Goal: Information Seeking & Learning: Learn about a topic

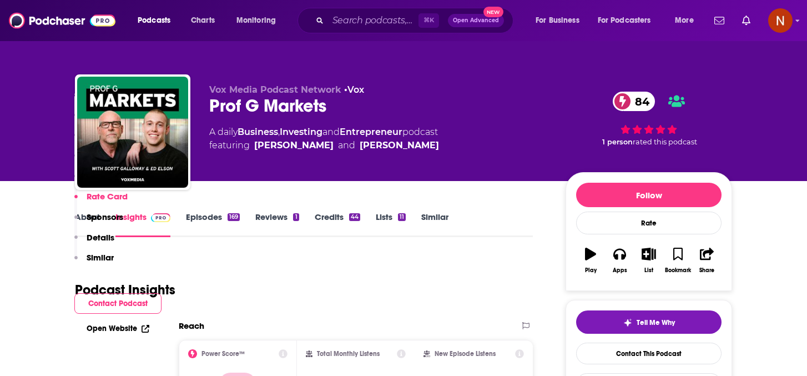
click at [205, 24] on span "Charts" at bounding box center [203, 21] width 24 height 16
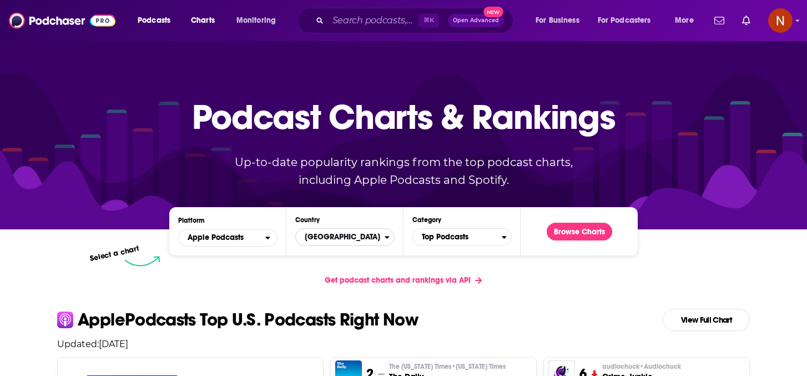
click at [335, 240] on span "United States" at bounding box center [340, 237] width 89 height 19
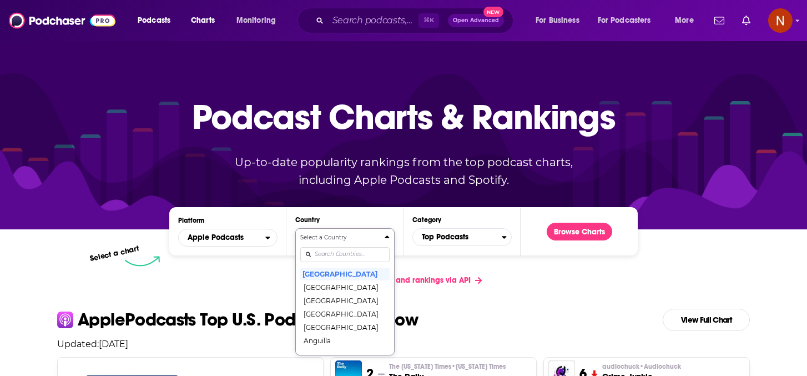
scroll to position [67, 0]
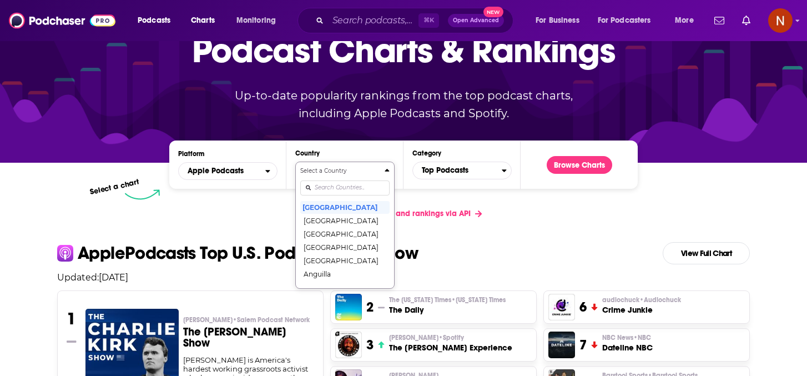
click at [326, 257] on div "Select a Country United States Afghanistan Albania Algeria Angola Anguilla Anti…" at bounding box center [344, 225] width 89 height 117
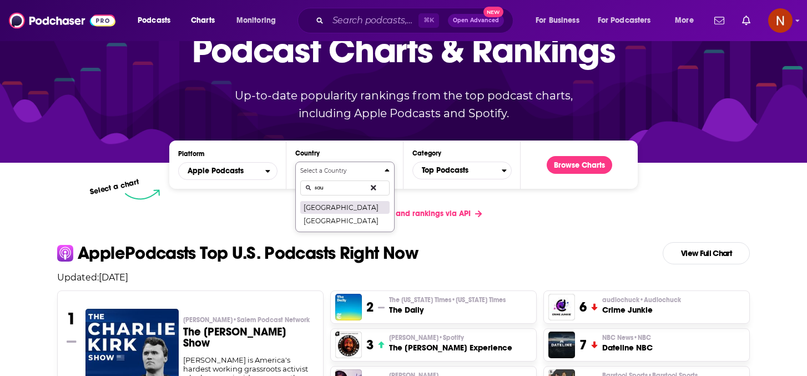
type input "sau"
click at [347, 207] on button "[GEOGRAPHIC_DATA]" at bounding box center [344, 206] width 89 height 13
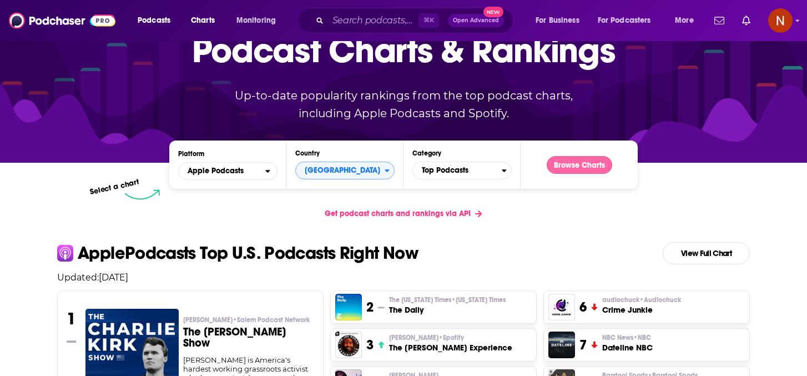
click at [597, 162] on button "Browse Charts" at bounding box center [580, 165] width 66 height 18
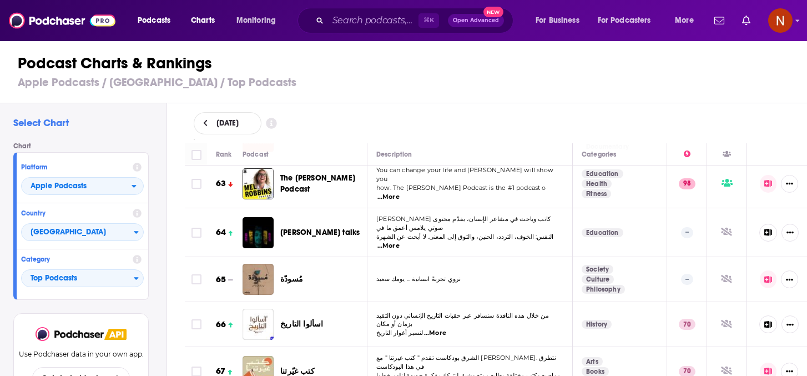
scroll to position [2895, 0]
click at [418, 353] on p "الشرق بودكاست تقدم " كتب غیرتنا " مع راما الحجي. نتطرق في ھذا البودكاست" at bounding box center [469, 362] width 187 height 18
drag, startPoint x: 675, startPoint y: 291, endPoint x: 593, endPoint y: 256, distance: 89.3
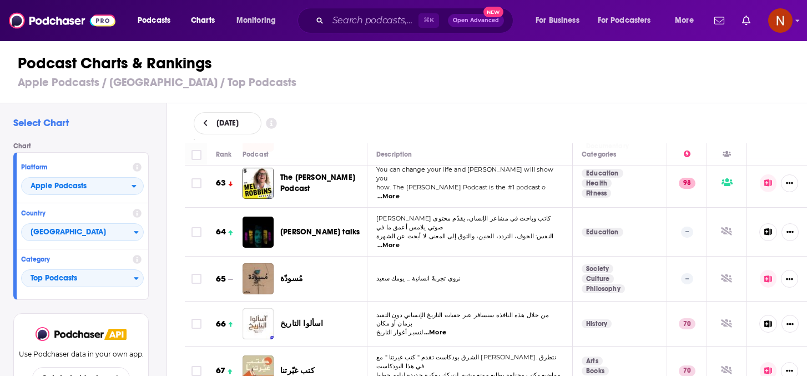
click at [553, 353] on p "الشرق بودكاست تقدم " كتب غیرتنا " مع راما الحجي. نتطرق في ھذا البودكاست" at bounding box center [469, 362] width 187 height 18
click at [428, 353] on span "الشرق بودكاست تقدم " كتب غیرتنا " مع راما الحجي. نتطرق في ھذا البودكاست" at bounding box center [466, 361] width 180 height 17
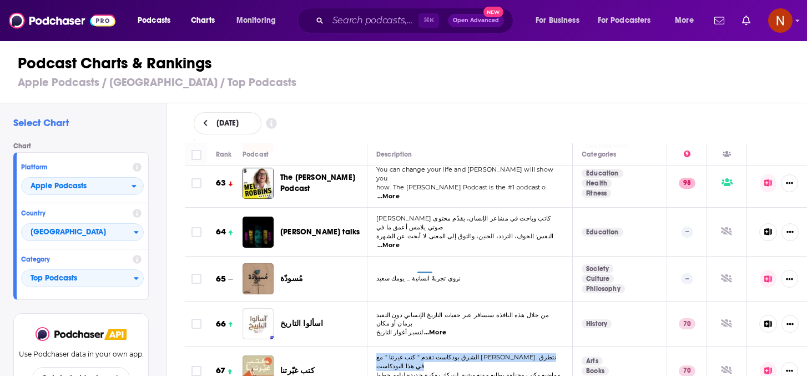
click at [428, 353] on span "الشرق بودكاست تقدم " كتب غیرتنا " مع راما الحجي. نتطرق في ھذا البودكاست" at bounding box center [466, 361] width 180 height 17
click at [428, 371] on span "مواضیع وكتب مختلفة بطابع ممتع وشیق لنتركك بفكرة جدیدة لنلھم خطوا" at bounding box center [468, 375] width 184 height 8
click at [427, 371] on span "مواضیع وكتب مختلفة بطابع ممتع وشیق لنتركك بفكرة جدیدة لنلھم خطوا" at bounding box center [468, 375] width 184 height 8
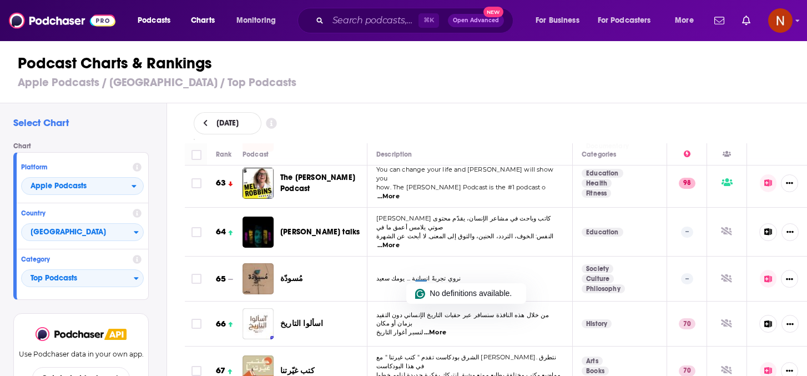
click at [370, 365] on div "كتب غيّرتنا" at bounding box center [328, 370] width 97 height 11
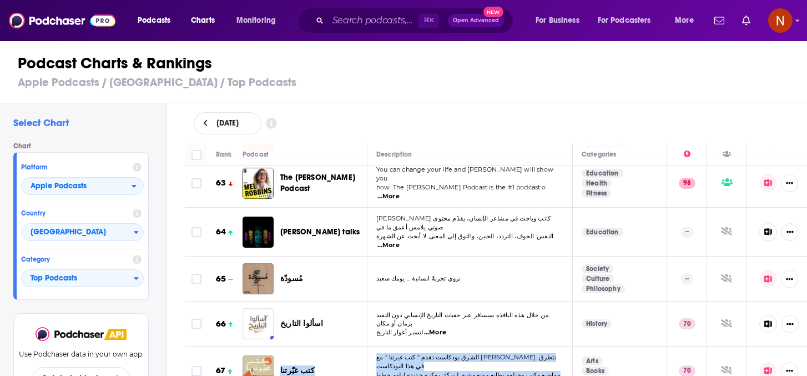
drag, startPoint x: 376, startPoint y: 264, endPoint x: 539, endPoint y: 278, distance: 163.2
click at [539, 346] on tr "67 كتب غيّرتنا الشرق بودكاست تقدم " كتب غیرتنا " مع راما الحجي. نتطرق في ھذا ال…" at bounding box center [498, 370] width 626 height 49
copy tr "كتب غيّرتنا الشرق بودكاست تقدم " كتب غیرتنا " مع راما الحجي. نتطرق في ھذا البود…"
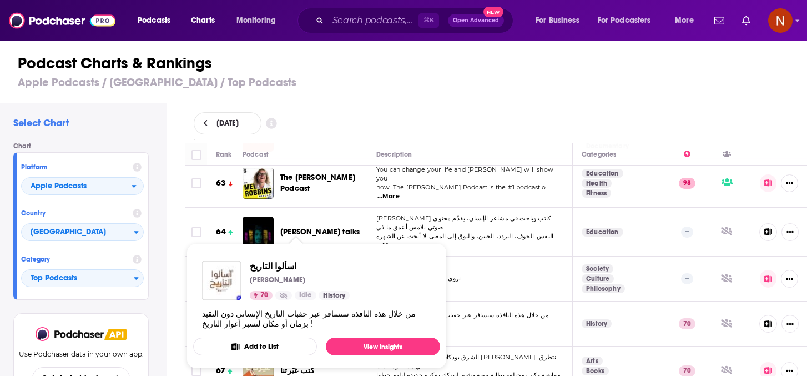
click at [395, 78] on h3 "Apple Podcasts / Saudi Arabia / Top Podcasts" at bounding box center [408, 82] width 781 height 14
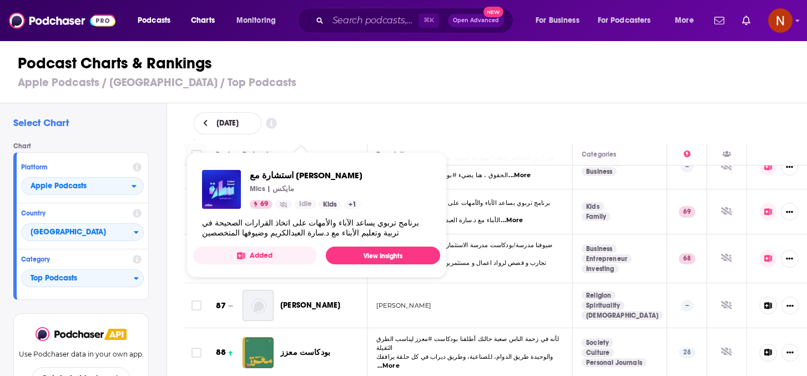
scroll to position [3908, 0]
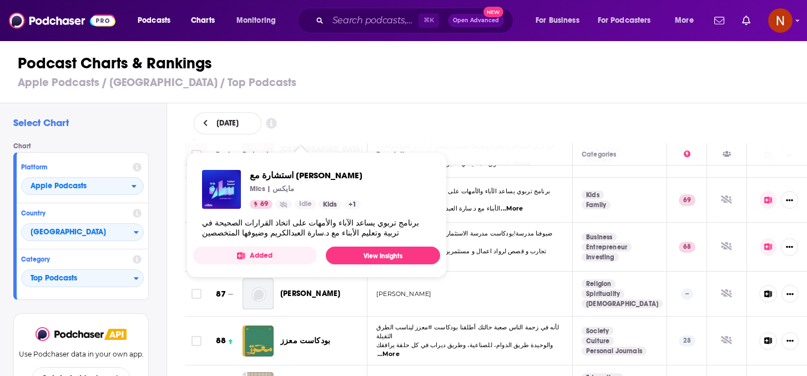
click at [506, 68] on h1 "Podcast Charts & Rankings" at bounding box center [408, 63] width 781 height 20
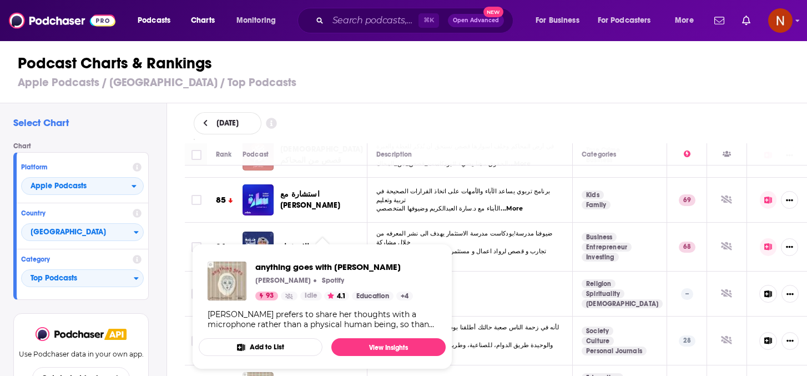
click at [517, 51] on div "Podcast Charts & Rankings Apple Podcasts / Saudi Arabia / Top Podcasts" at bounding box center [408, 71] width 817 height 63
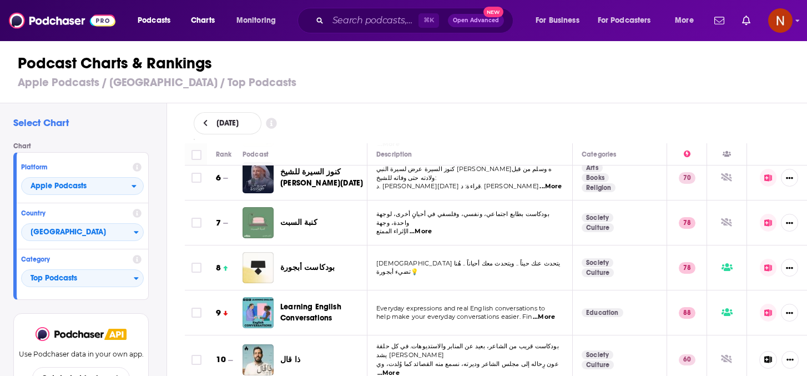
scroll to position [253, 0]
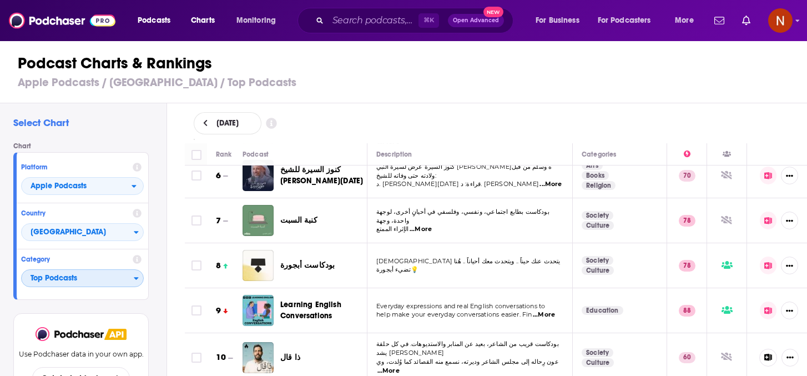
click at [64, 271] on span "Top Podcasts" at bounding box center [78, 278] width 112 height 19
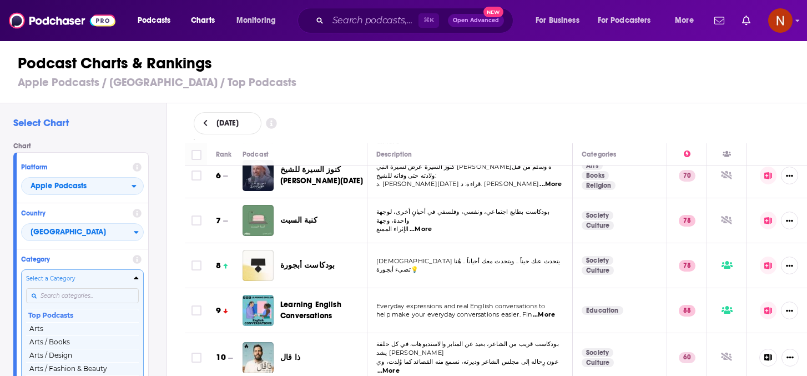
click at [72, 294] on div "Select a Category Top Podcasts Arts Arts / Books Arts / Design Arts / Fashion &…" at bounding box center [82, 332] width 113 height 117
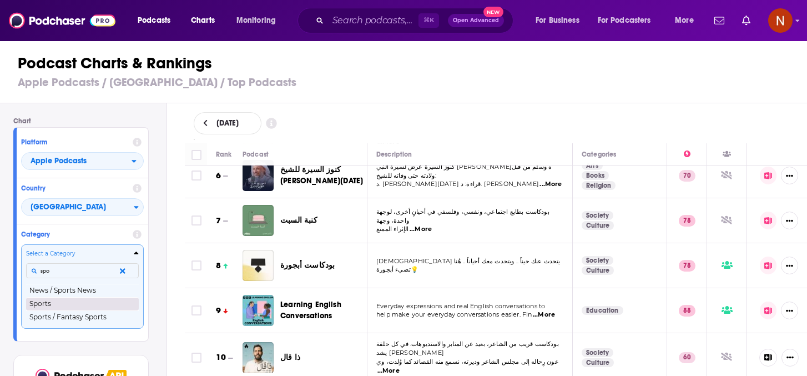
type input "spo"
click at [62, 309] on button "Sports" at bounding box center [82, 303] width 113 height 13
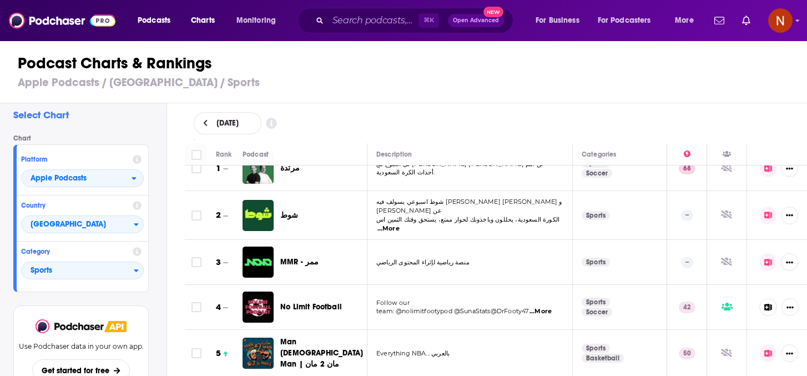
scroll to position [23, 0]
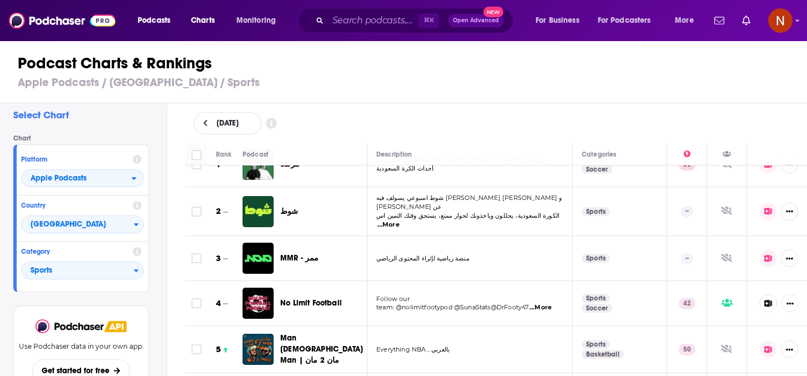
click at [421, 115] on div "September 18, 2025" at bounding box center [496, 123] width 605 height 22
click at [349, 198] on div "شوط" at bounding box center [328, 211] width 97 height 31
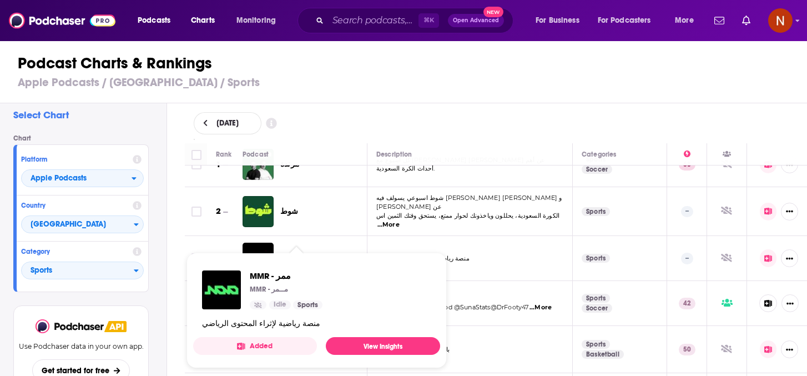
click at [327, 238] on td "MMR - ممر" at bounding box center [305, 258] width 125 height 45
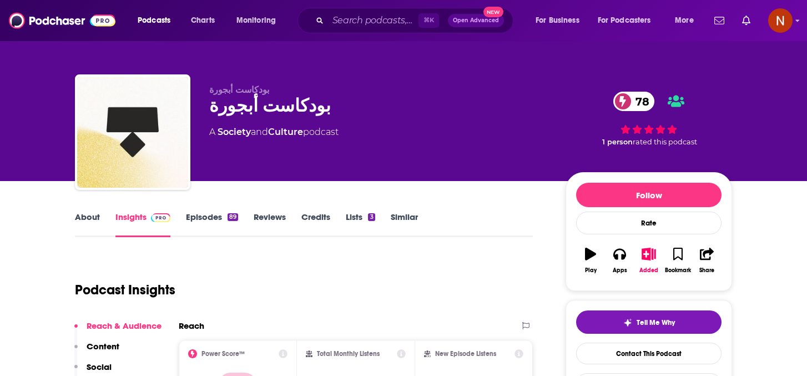
click at [91, 216] on link "About" at bounding box center [87, 224] width 25 height 26
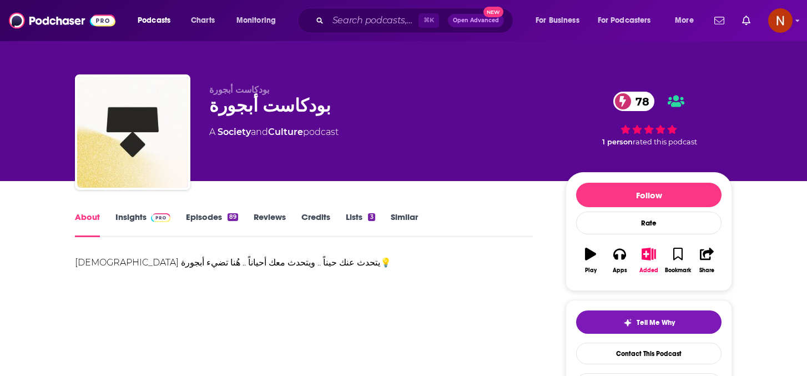
click at [128, 261] on div "[DEMOGRAPHIC_DATA] يتحدث عنك حيناً .. ويتحدث معك أحياناً .. هُنا تضيء أبجورة💡" at bounding box center [304, 263] width 458 height 16
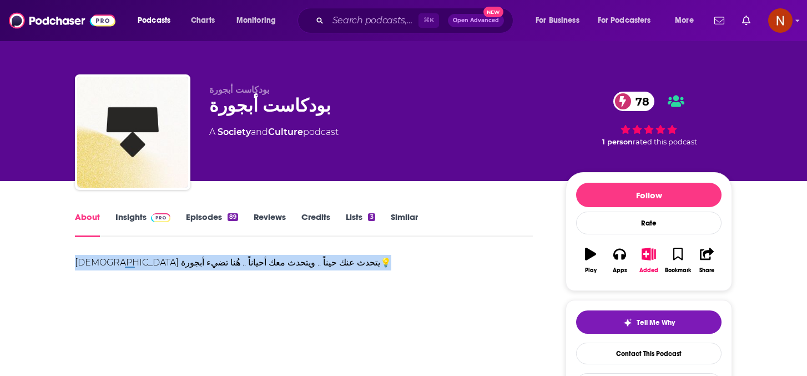
copy div "بودكاست يتحدث عنك حيناً .. ويتحدث معك أحياناً .. هُنا تضيء أبجورة💡"
click at [142, 221] on link "Insights" at bounding box center [142, 224] width 55 height 26
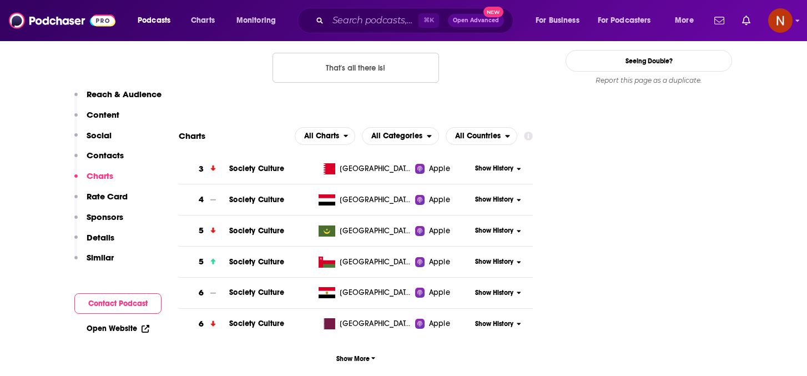
scroll to position [1207, 0]
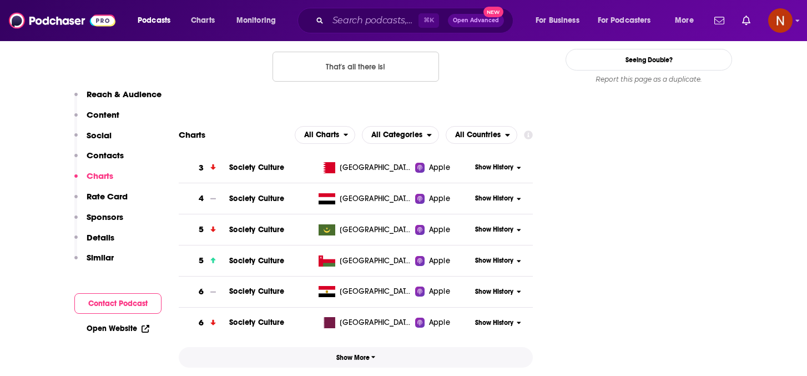
click at [362, 354] on span "Show More" at bounding box center [355, 358] width 39 height 8
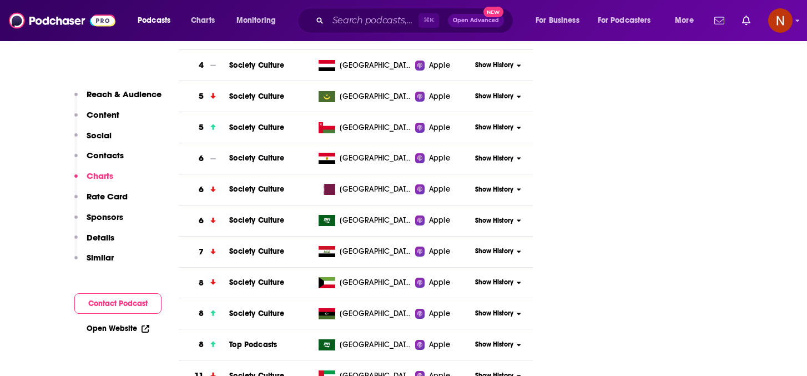
scroll to position [1341, 0]
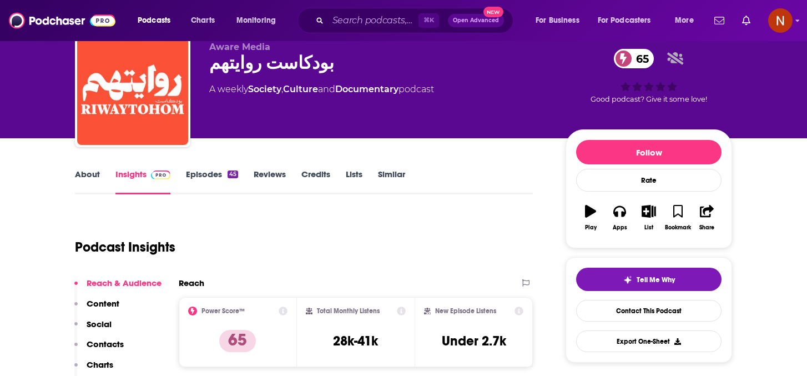
scroll to position [41, 0]
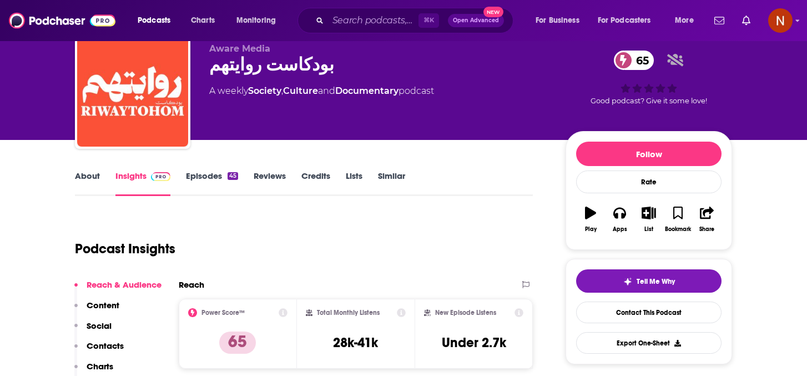
click at [85, 187] on link "About" at bounding box center [87, 183] width 25 height 26
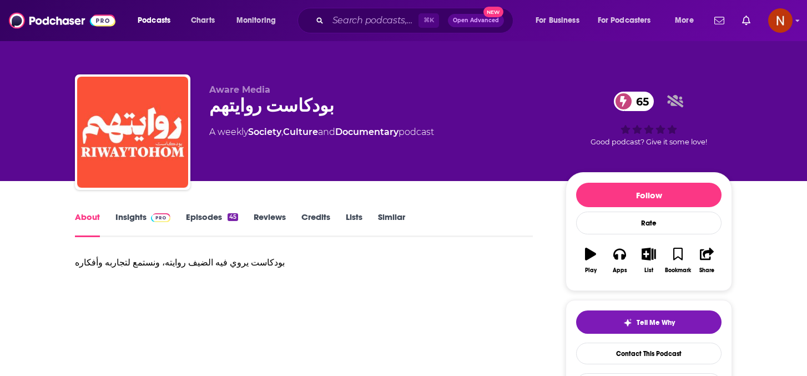
click at [189, 261] on div "بودكاست يروي فيه الضيف روايته، ونستمع لتجاربه وأفكاره" at bounding box center [304, 263] width 458 height 16
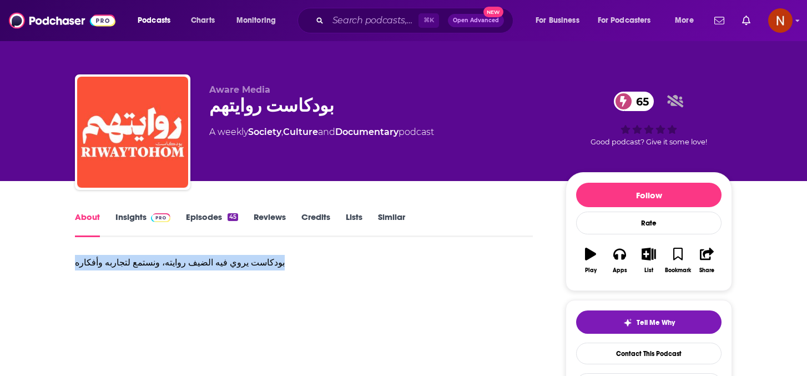
click at [189, 261] on div "بودكاست يروي فيه الضيف روايته، ونستمع لتجاربه وأفكاره" at bounding box center [304, 263] width 458 height 16
copy div "بودكاست يروي فيه الضيف روايته، ونستمع لتجاربه وأفكاره"
click at [142, 221] on link "Insights" at bounding box center [142, 224] width 55 height 26
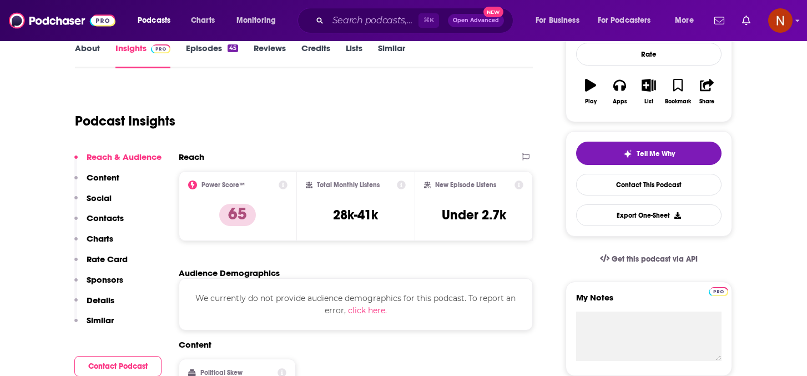
scroll to position [170, 0]
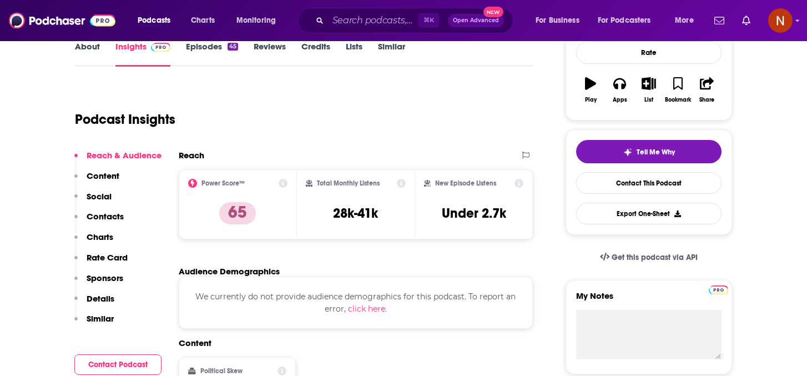
click at [215, 47] on link "Episodes 45" at bounding box center [212, 54] width 52 height 26
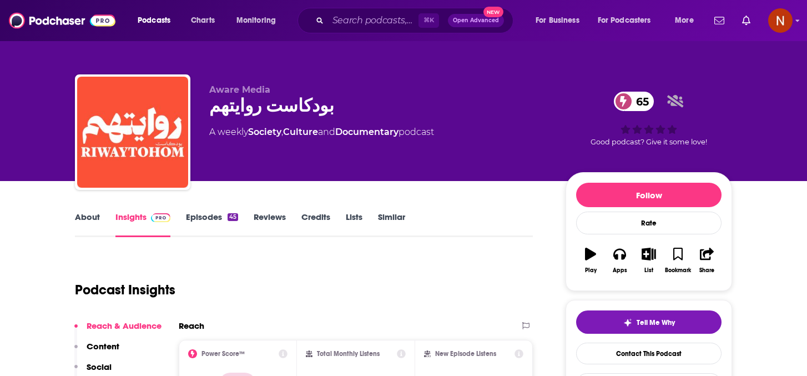
click at [80, 223] on link "About" at bounding box center [87, 224] width 25 height 26
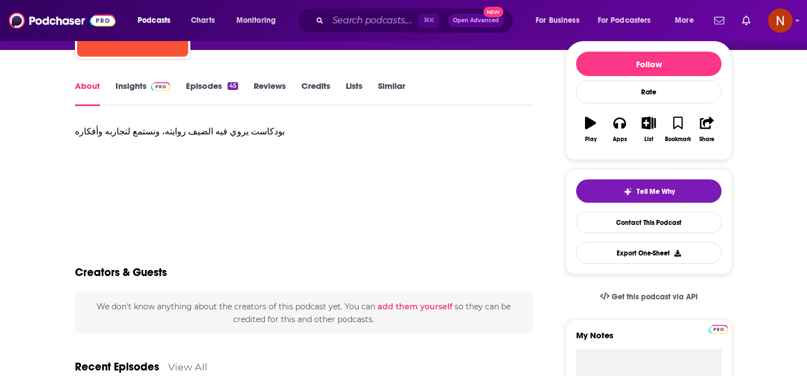
scroll to position [124, 0]
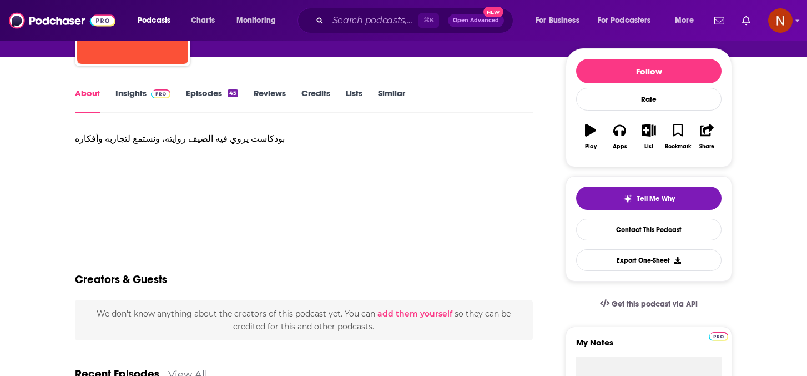
click at [127, 99] on link "Insights" at bounding box center [142, 101] width 55 height 26
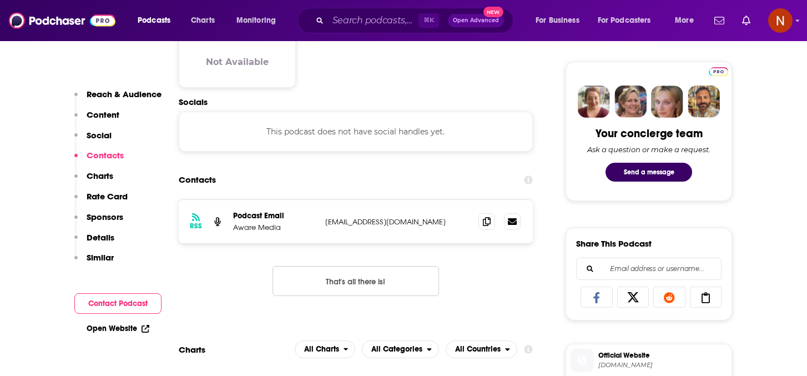
scroll to position [522, 0]
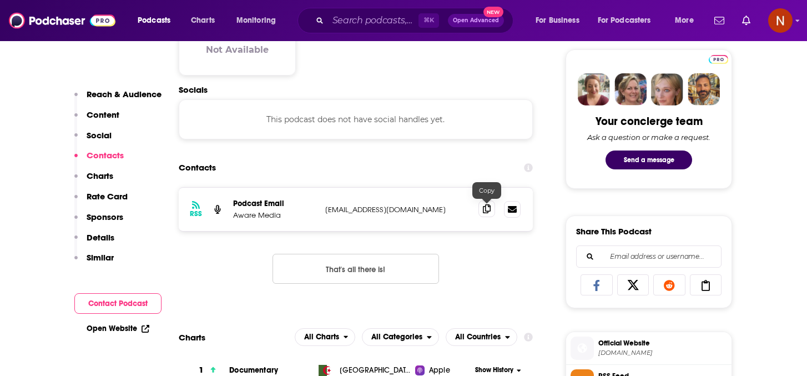
click at [486, 211] on icon at bounding box center [487, 208] width 8 height 9
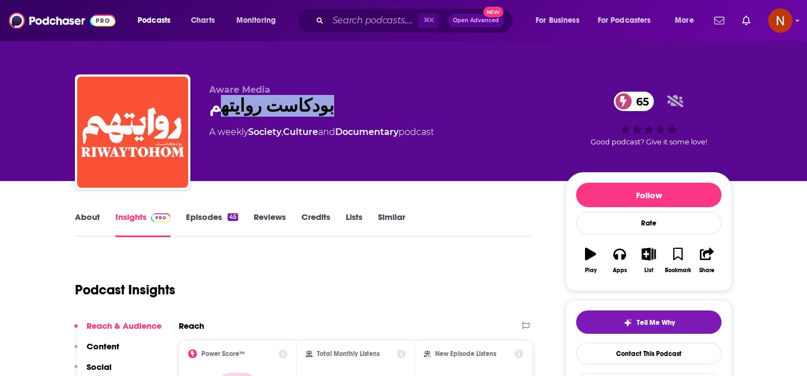
drag, startPoint x: 317, startPoint y: 111, endPoint x: 213, endPoint y: 109, distance: 104.4
click at [213, 109] on div "بودكاست روايتهم 65" at bounding box center [378, 106] width 339 height 22
click at [223, 119] on div "Aware Media بودكاست روايتهم 65 A weekly Society , Culture and Documentary podca…" at bounding box center [378, 128] width 339 height 89
drag, startPoint x: 251, startPoint y: 113, endPoint x: 202, endPoint y: 110, distance: 49.5
click at [202, 110] on div "Aware Media بودكاست روايتهم 65 A weekly Society , Culture and Documentary podca…" at bounding box center [403, 134] width 657 height 120
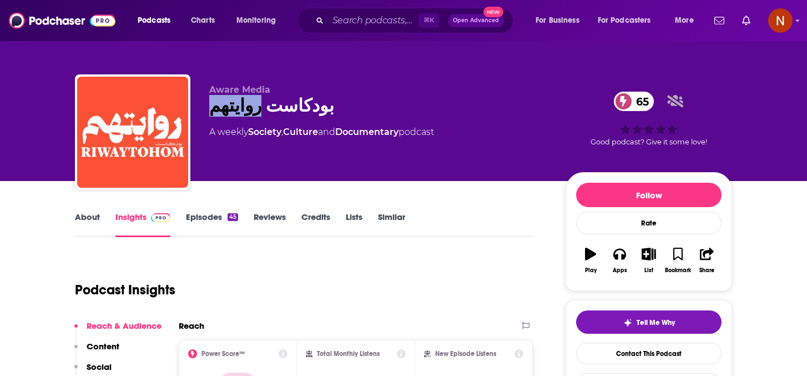
copy h2 "روايتهم"
drag, startPoint x: 336, startPoint y: 106, endPoint x: 213, endPoint y: 110, distance: 123.9
click at [213, 110] on div "بودكاست روايتهم 65" at bounding box center [378, 106] width 339 height 22
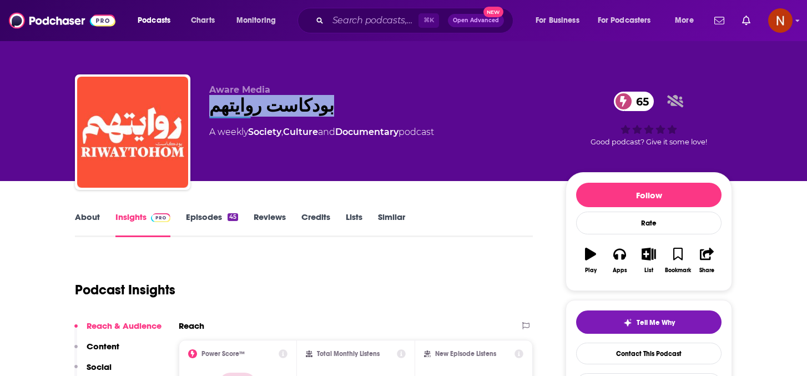
click at [213, 110] on div "بودكاست روايتهم 65" at bounding box center [378, 106] width 339 height 22
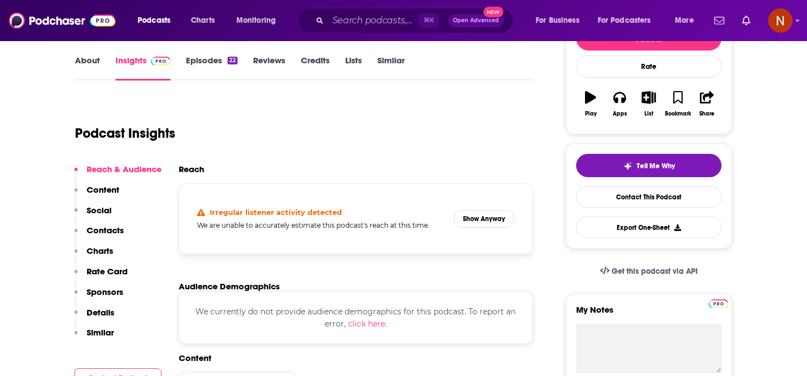
scroll to position [159, 0]
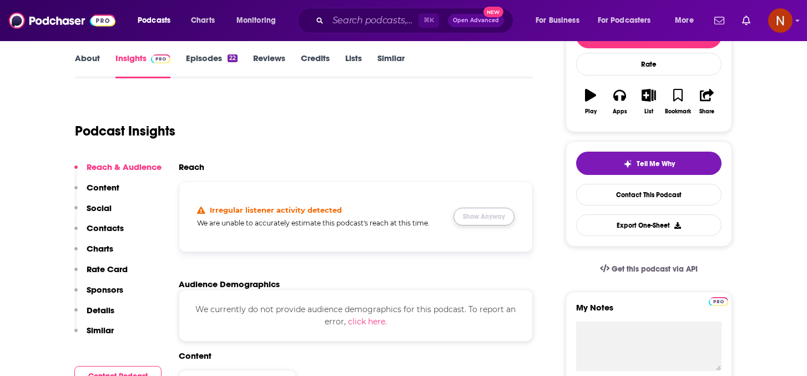
click at [475, 224] on button "Show Anyway" at bounding box center [484, 217] width 61 height 18
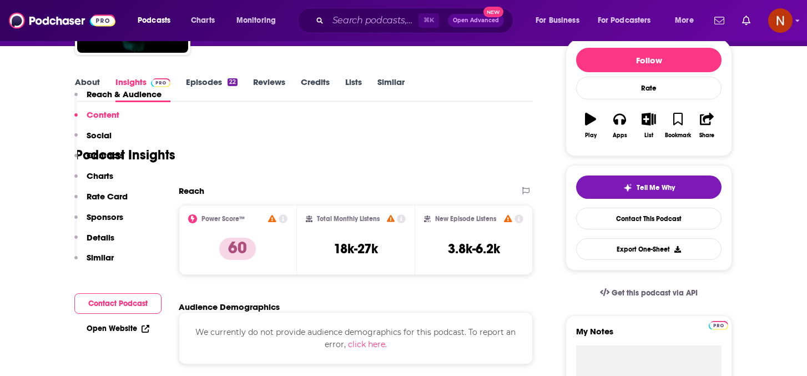
scroll to position [22, 0]
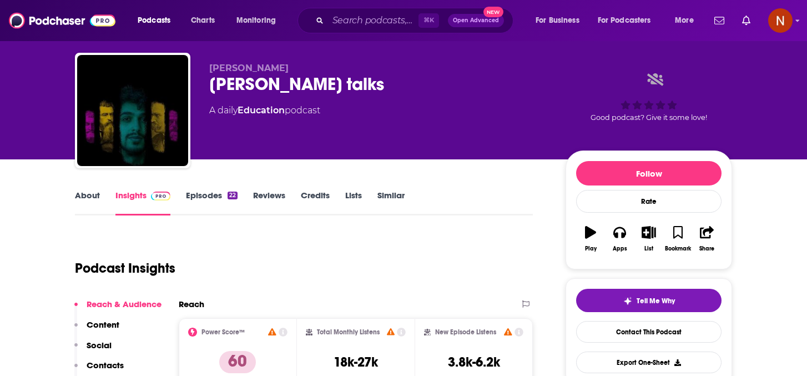
click at [88, 197] on link "About" at bounding box center [87, 203] width 25 height 26
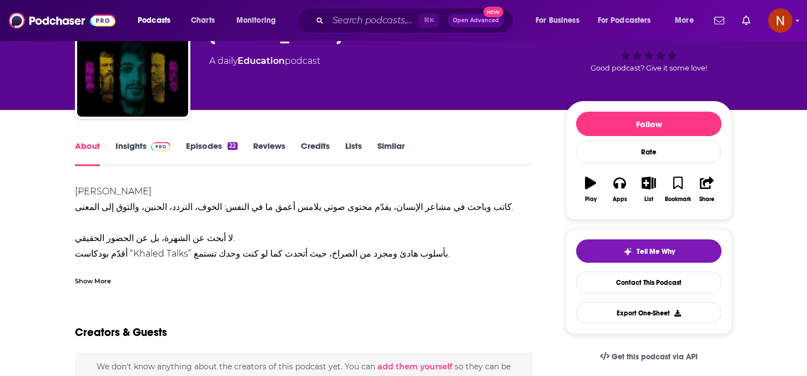
scroll to position [75, 0]
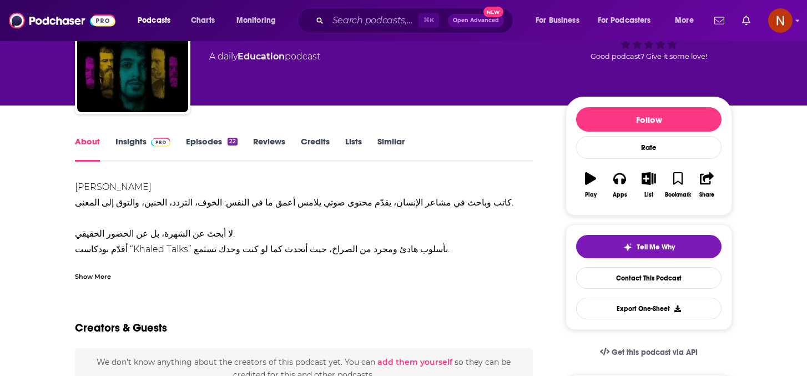
click at [95, 280] on div "Show More" at bounding box center [93, 275] width 36 height 11
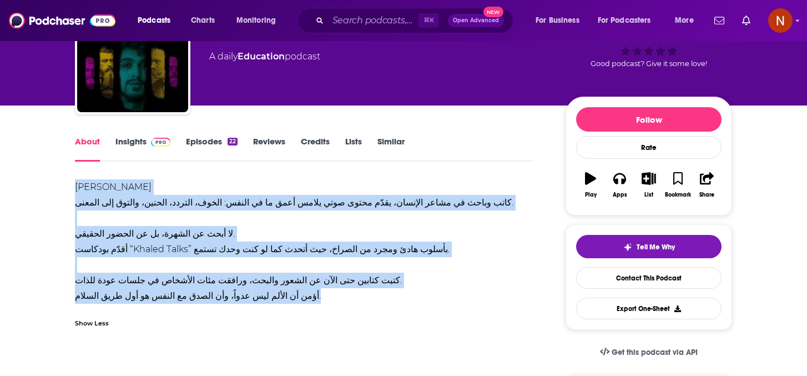
drag, startPoint x: 306, startPoint y: 295, endPoint x: 66, endPoint y: 185, distance: 264.3
copy div "خالد محمد كاتب وباحث في مشاعر الإنسان، يقدّم محتوى صوتي يلامس أعمق ما في النفس:…"
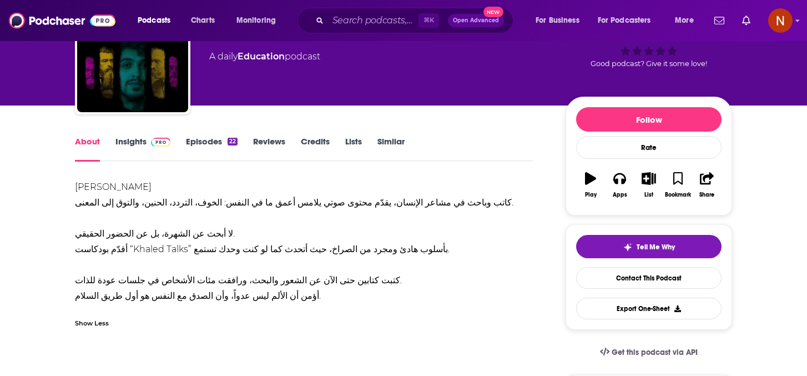
click at [139, 146] on link "Insights" at bounding box center [142, 149] width 55 height 26
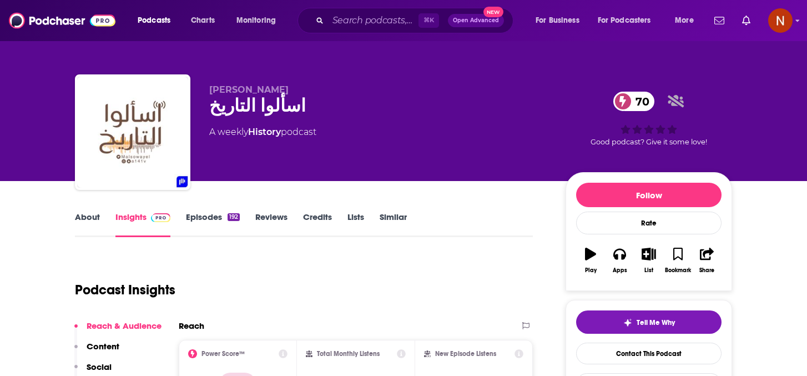
click at [84, 214] on link "About" at bounding box center [87, 224] width 25 height 26
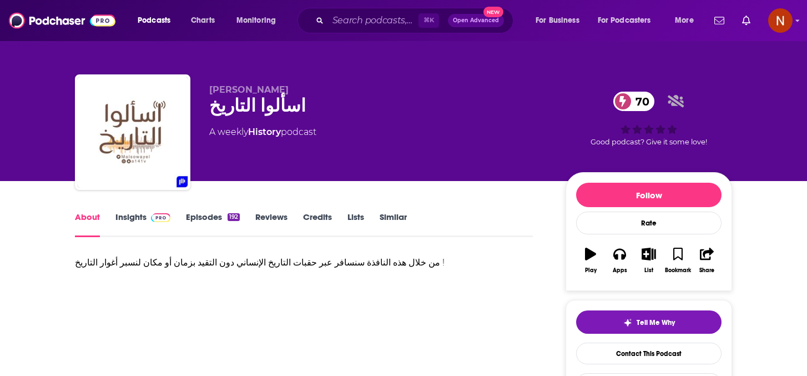
click at [226, 264] on div "من خلال هذه النافذة سنسافر عبر حقبات التاريخ الإنساني دون التقيد بزمان أو مكان …" at bounding box center [304, 263] width 458 height 16
click at [226, 262] on div "من خلال هذه النافذة سنسافر عبر حقبات التاريخ الإنساني دون التقيد بزمان أو مكان …" at bounding box center [304, 263] width 458 height 16
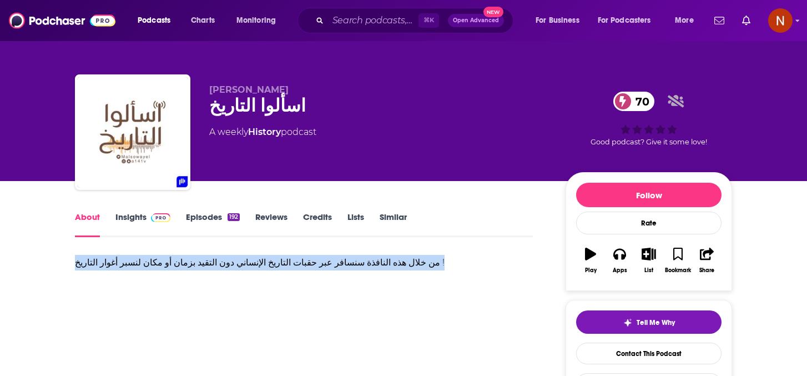
click at [226, 262] on div "من خلال هذه النافذة سنسافر عبر حقبات التاريخ الإنساني دون التقيد بزمان أو مكان …" at bounding box center [304, 263] width 458 height 16
copy div "من خلال هذه النافذة سنسافر عبر حقبات التاريخ الإنساني دون التقيد بزمان أو مكان …"
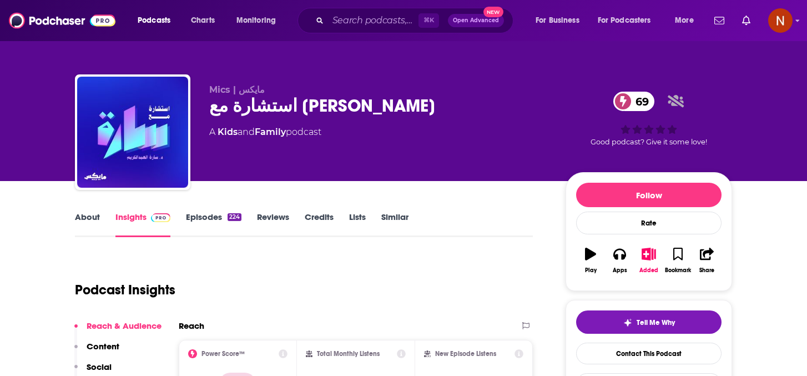
click at [93, 214] on link "About" at bounding box center [87, 224] width 25 height 26
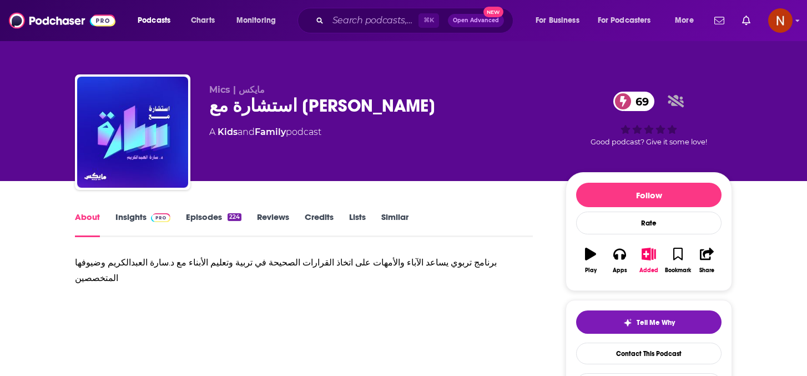
click at [237, 266] on div "برنامج تربوي يساعد الآباء والأمهات على اتخاذ القرارات الصحيحة في تربية وتعليم ا…" at bounding box center [304, 270] width 458 height 31
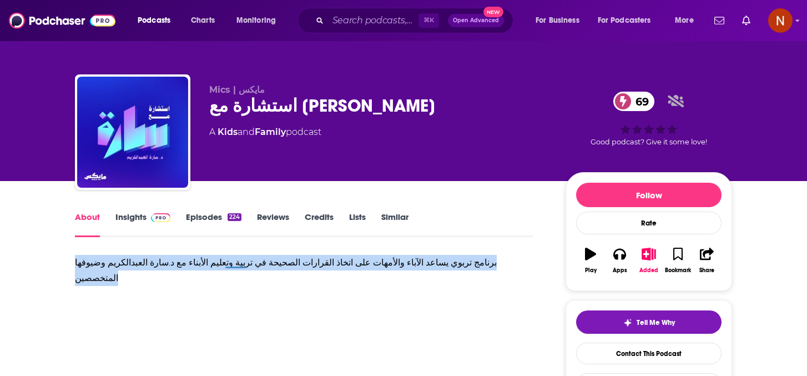
click at [237, 266] on div "برنامج تربوي يساعد الآباء والأمهات على اتخاذ القرارات الصحيحة في تربية وتعليم ا…" at bounding box center [304, 270] width 458 height 31
copy div "برنامج تربوي يساعد الآباء والأمهات على اتخاذ القرارات الصحيحة في تربية وتعليم ا…"
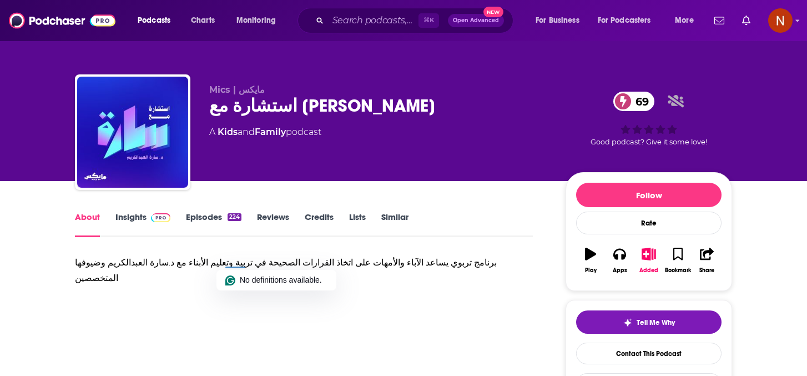
click at [281, 112] on div "استشارة مع [PERSON_NAME] 69" at bounding box center [378, 106] width 339 height 22
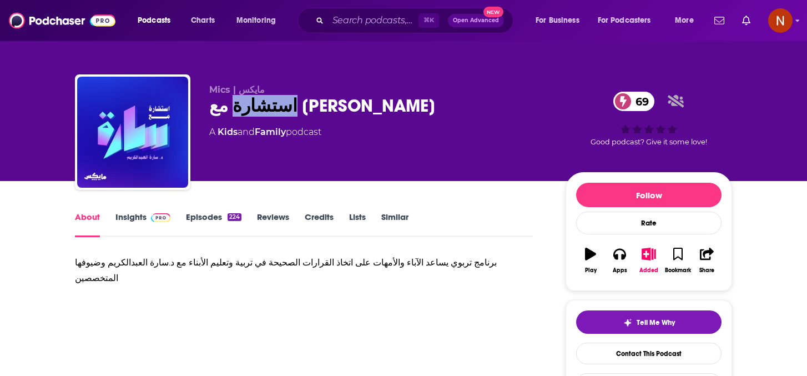
click at [281, 112] on div "استشارة مع [PERSON_NAME] 69" at bounding box center [378, 106] width 339 height 22
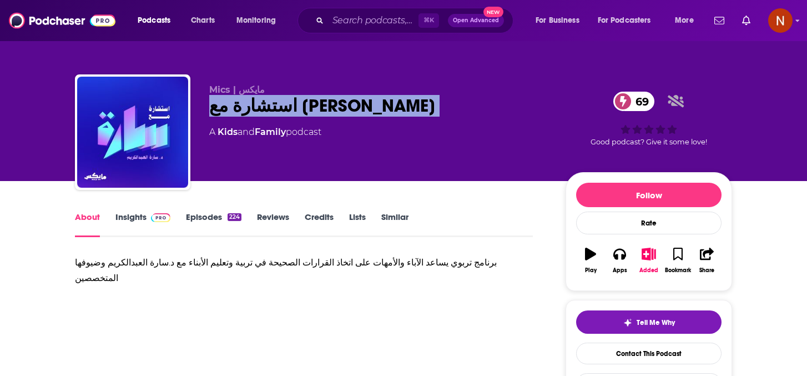
click at [281, 112] on div "استشارة مع [PERSON_NAME] 69" at bounding box center [378, 106] width 339 height 22
copy div "استشارة مع [PERSON_NAME] 69"
click at [130, 219] on link "Insights" at bounding box center [142, 224] width 55 height 26
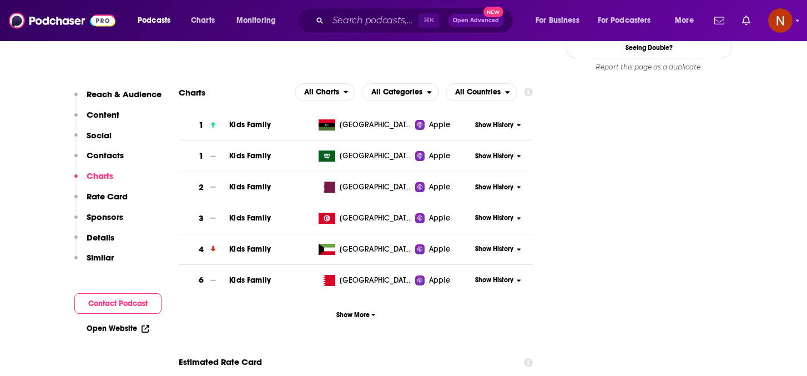
scroll to position [1175, 0]
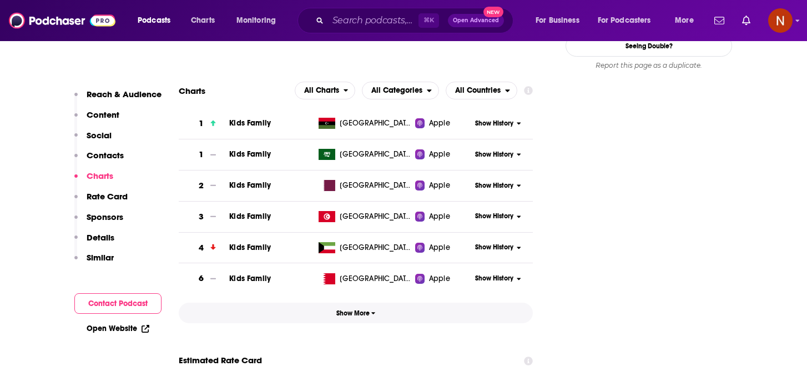
click at [345, 303] on button "Show More" at bounding box center [356, 313] width 354 height 21
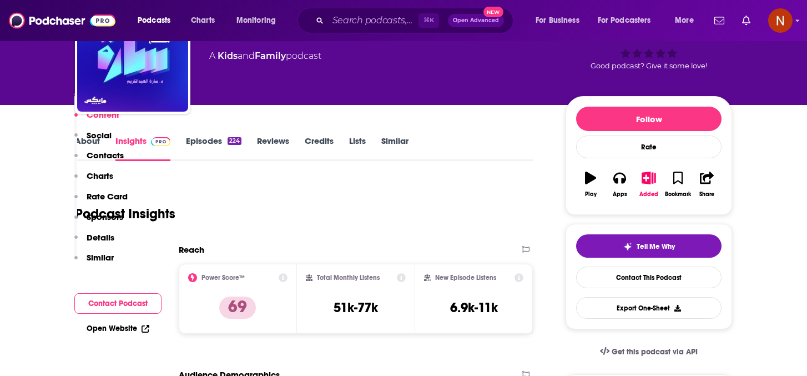
scroll to position [0, 0]
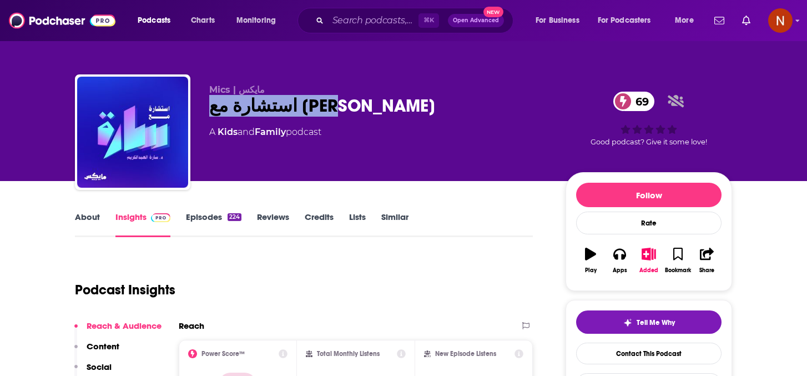
drag, startPoint x: 309, startPoint y: 110, endPoint x: 205, endPoint y: 109, distance: 104.4
click at [205, 109] on div "Mics | مايكس استشارة مع سارة 69 A Kids and Family podcast 69 Good podcast? Give…" at bounding box center [403, 134] width 657 height 120
copy h2 "استشارة مع سارة"
click at [209, 218] on link "Episodes 224" at bounding box center [214, 224] width 56 height 26
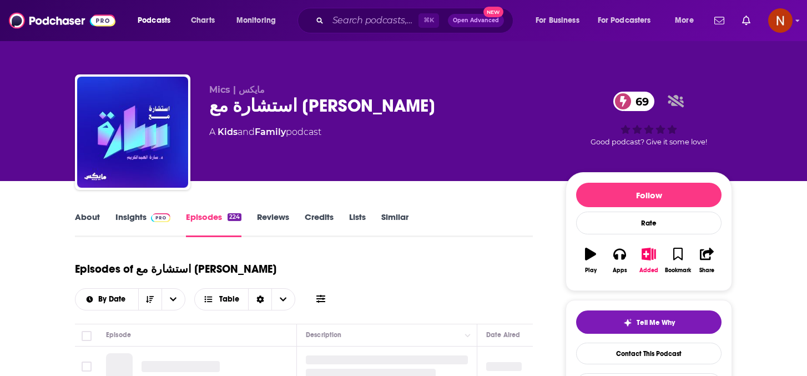
click at [87, 214] on link "About" at bounding box center [87, 224] width 25 height 26
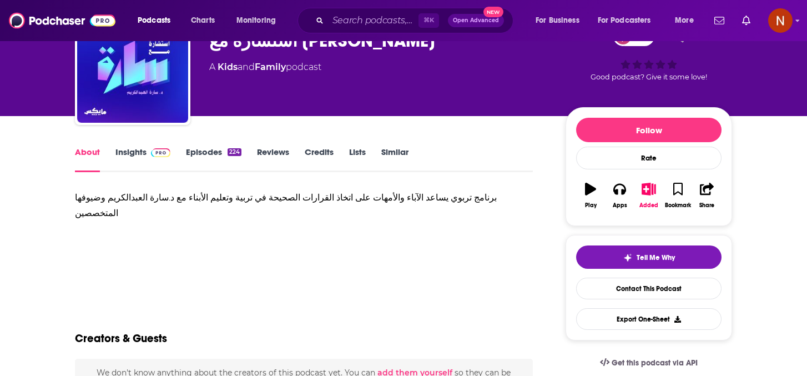
scroll to position [64, 0]
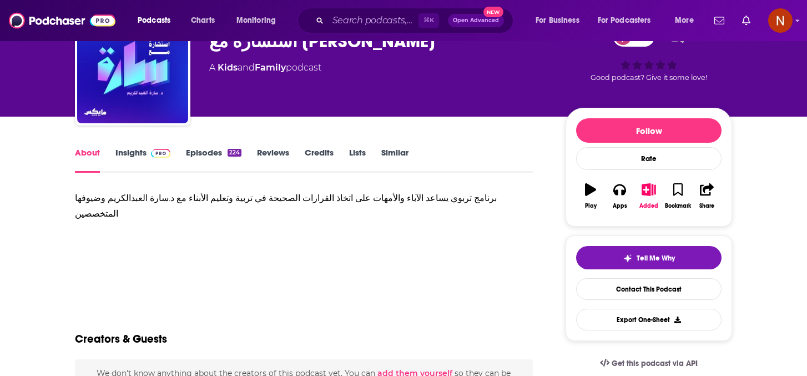
click at [147, 152] on span at bounding box center [159, 152] width 24 height 11
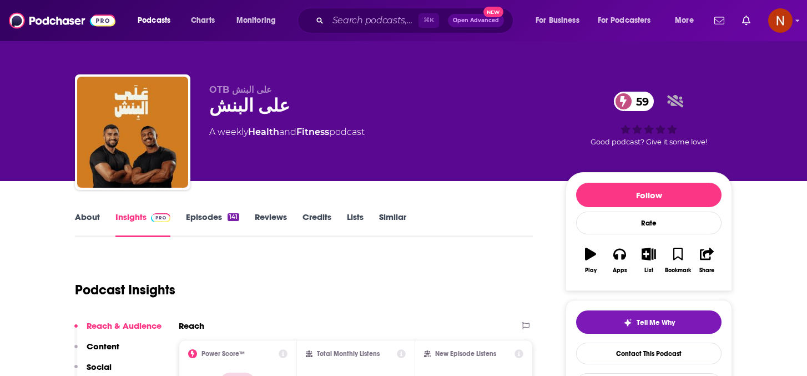
click at [90, 219] on link "About" at bounding box center [87, 224] width 25 height 26
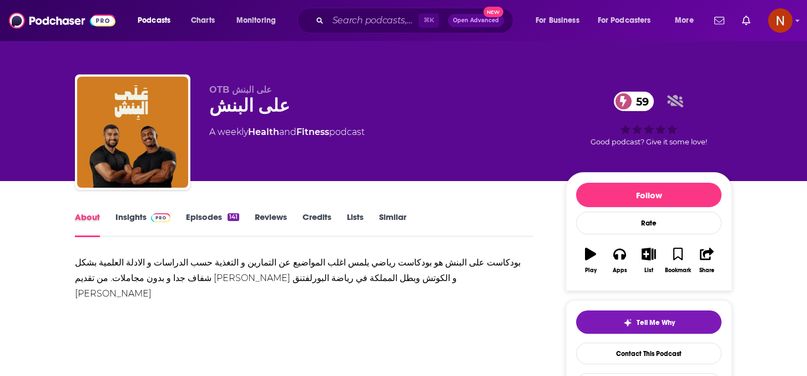
click at [104, 216] on div "About" at bounding box center [95, 224] width 41 height 26
click at [124, 218] on link "Insights" at bounding box center [142, 224] width 55 height 26
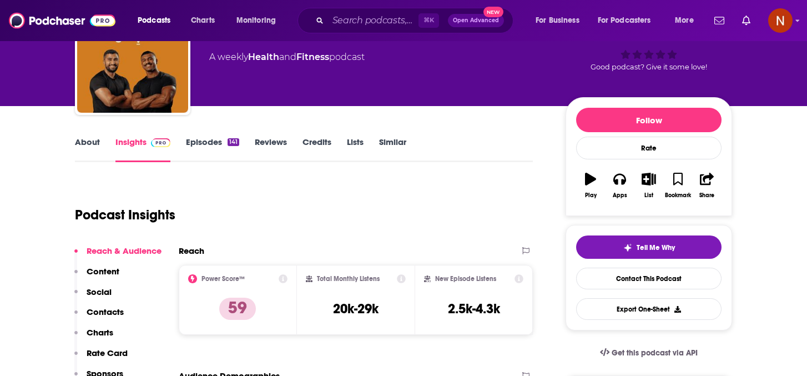
scroll to position [75, 0]
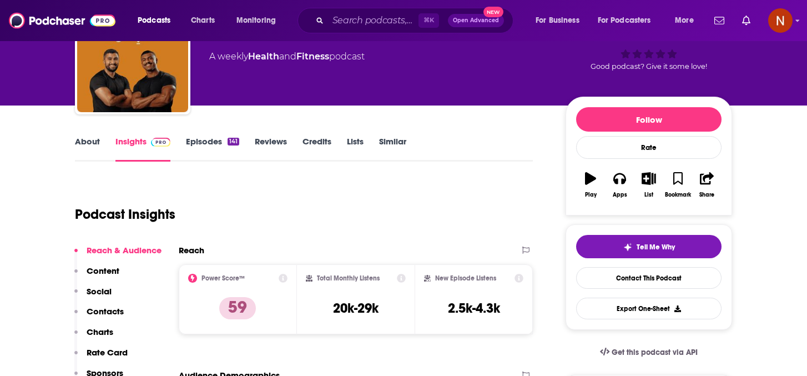
click at [95, 144] on link "About" at bounding box center [87, 149] width 25 height 26
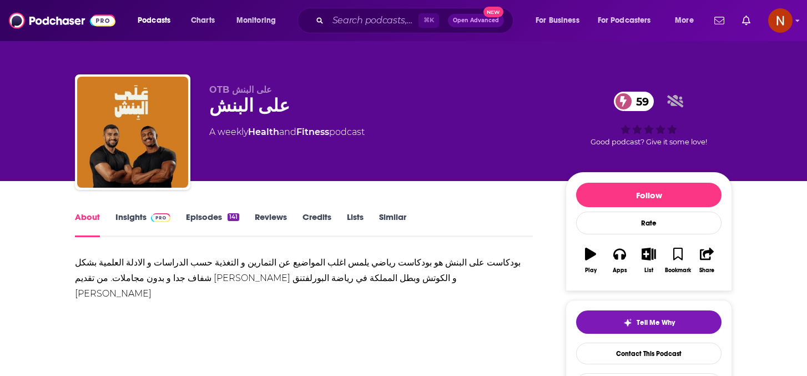
scroll to position [18, 0]
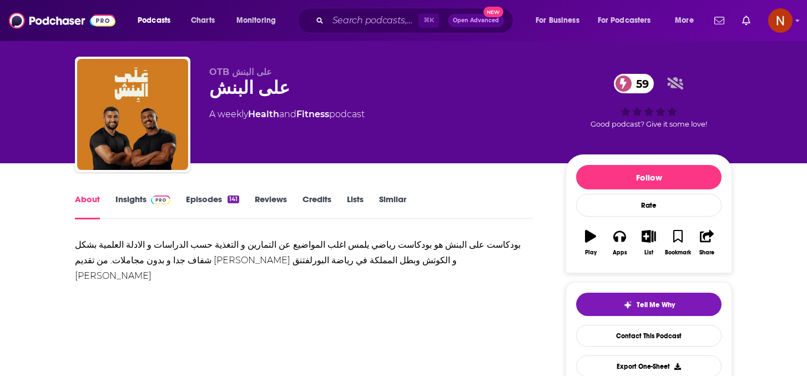
click at [195, 240] on div "بودكاست على البنش هو بودكاست رياضي يلمس اغلب المواضيع عن التمارين و التغذية حسب…" at bounding box center [304, 260] width 458 height 47
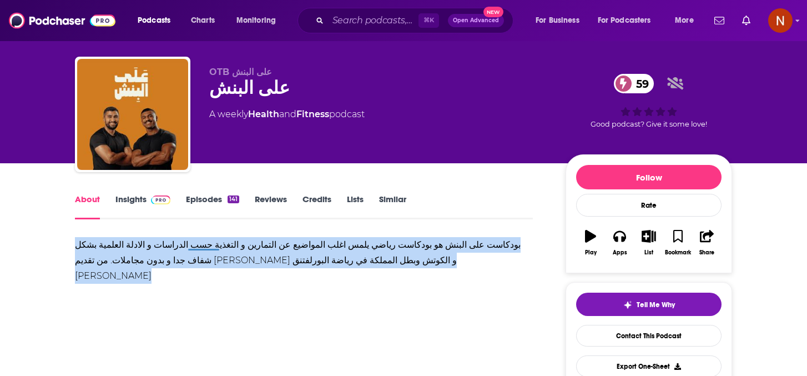
click at [195, 240] on div "بودكاست على البنش هو بودكاست رياضي يلمس اغلب المواضيع عن التمارين و التغذية حسب…" at bounding box center [304, 260] width 458 height 47
copy div "بودكاست على البنش هو بودكاست رياضي يلمس اغلب المواضيع عن التمارين و التغذية حسب…"
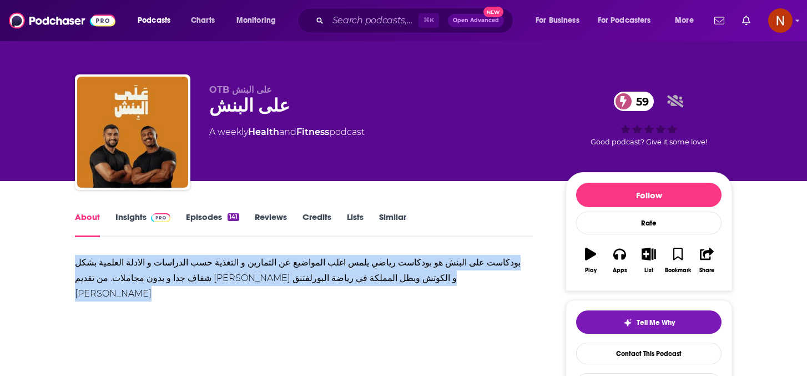
click at [249, 110] on div "على البنش 59" at bounding box center [378, 106] width 339 height 22
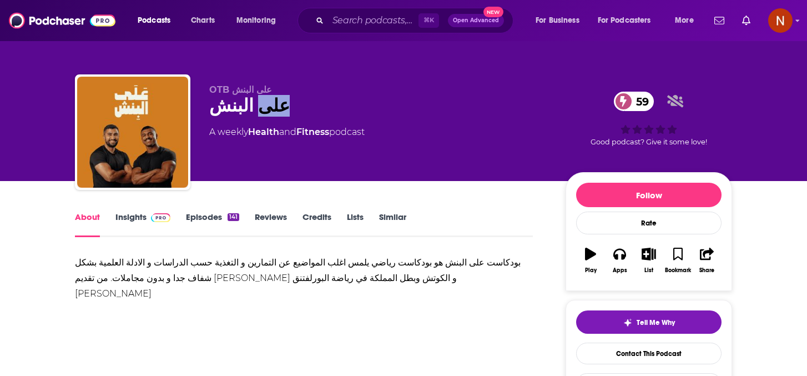
click at [249, 110] on div "على البنش 59" at bounding box center [378, 106] width 339 height 22
copy div "على البنش 59"
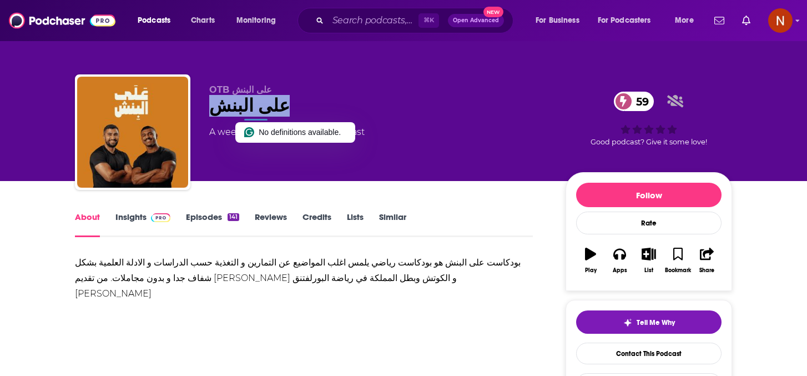
click at [120, 230] on link "Insights" at bounding box center [142, 224] width 55 height 26
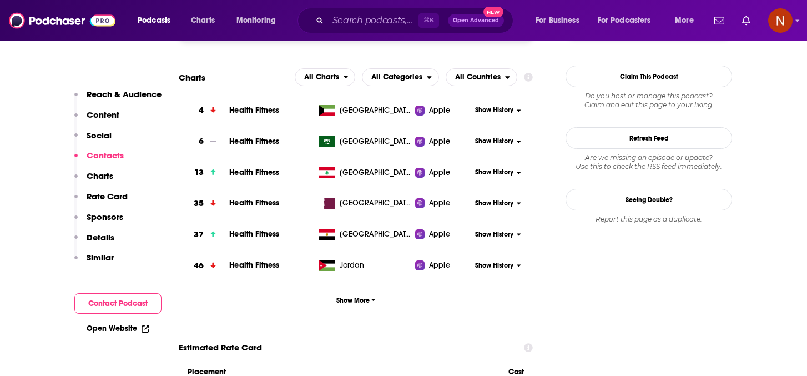
scroll to position [911, 0]
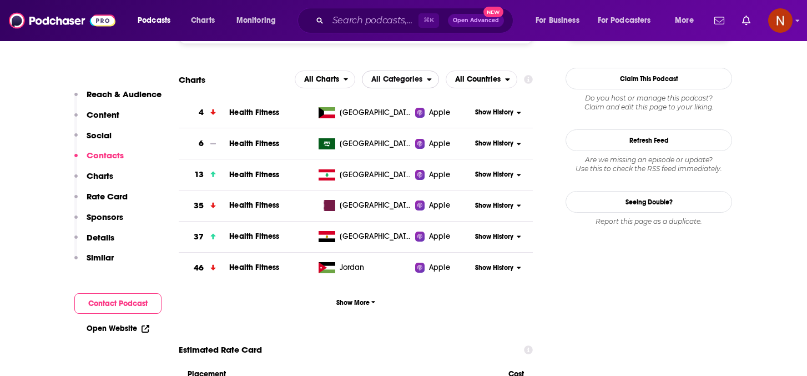
click at [407, 83] on span "All Categories" at bounding box center [396, 79] width 51 height 8
click at [402, 124] on span "Health & Fitness" at bounding box center [400, 127] width 63 height 7
click at [343, 306] on span "Show More" at bounding box center [355, 303] width 39 height 8
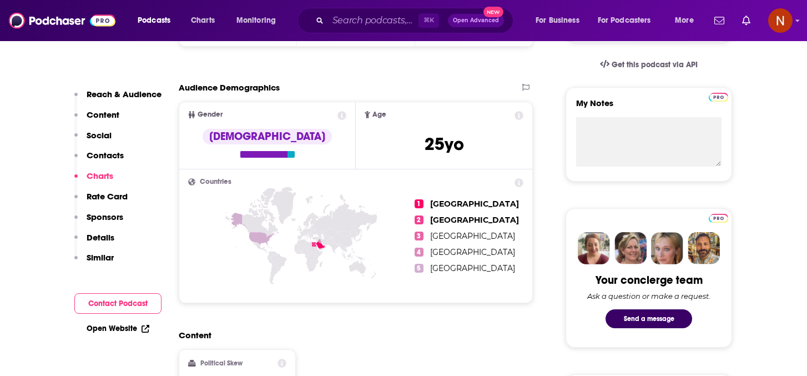
scroll to position [0, 0]
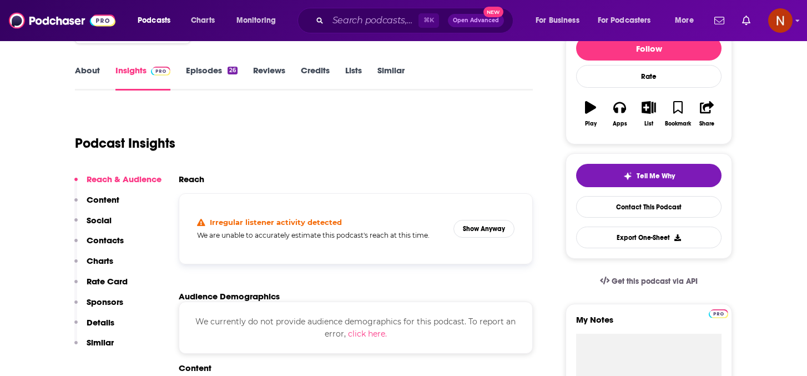
scroll to position [148, 0]
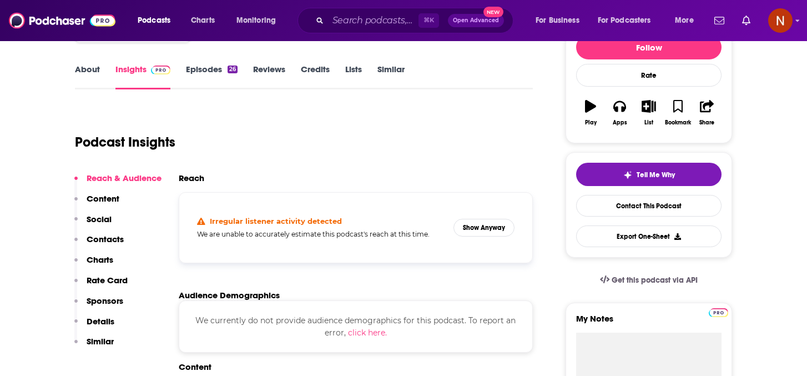
click at [470, 240] on div "Irregular listener activity detected We are unable to accurately estimate this …" at bounding box center [355, 228] width 335 height 52
click at [470, 225] on button "Show Anyway" at bounding box center [484, 228] width 61 height 18
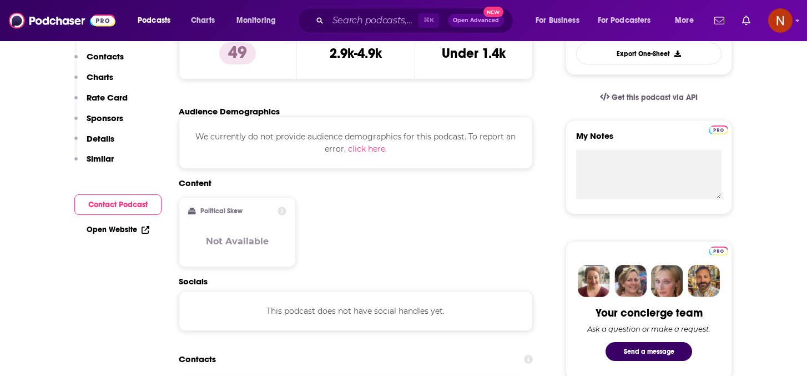
scroll to position [0, 0]
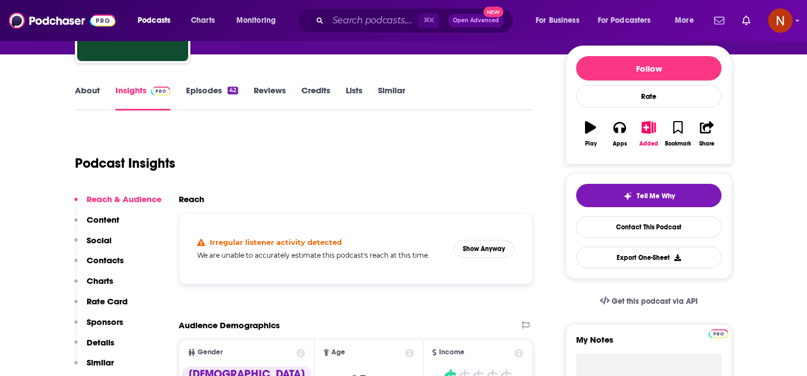
scroll to position [171, 0]
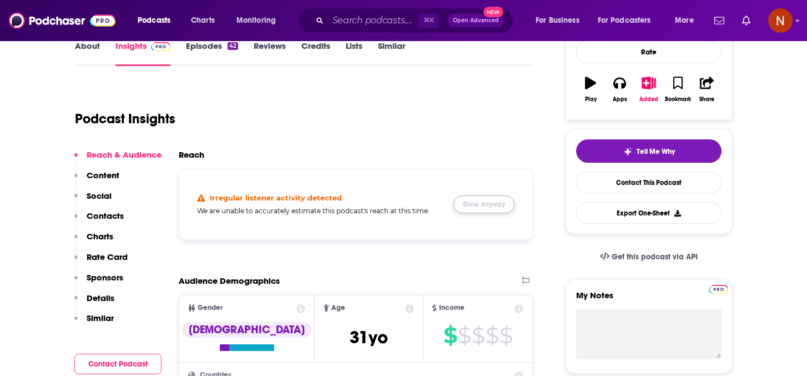
click at [502, 212] on button "Show Anyway" at bounding box center [484, 204] width 61 height 18
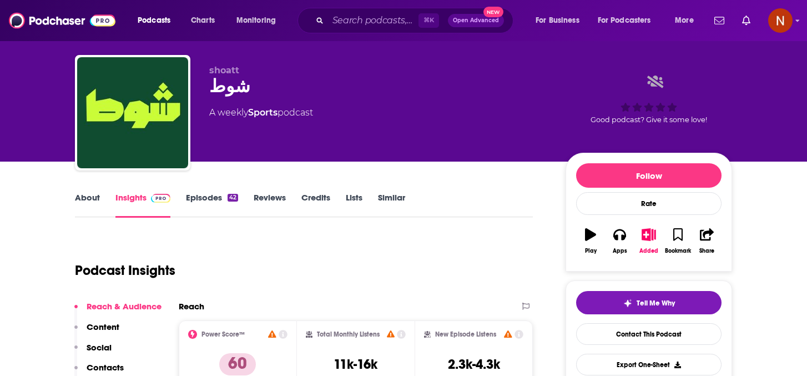
scroll to position [0, 0]
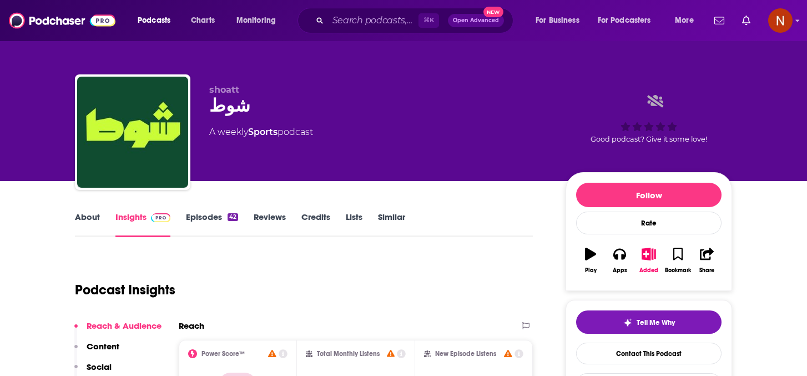
click at [198, 216] on link "Episodes 42" at bounding box center [212, 224] width 52 height 26
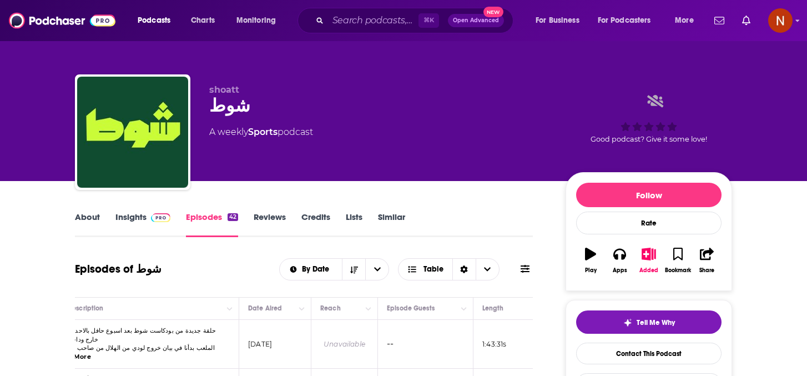
click at [148, 217] on span at bounding box center [159, 216] width 24 height 11
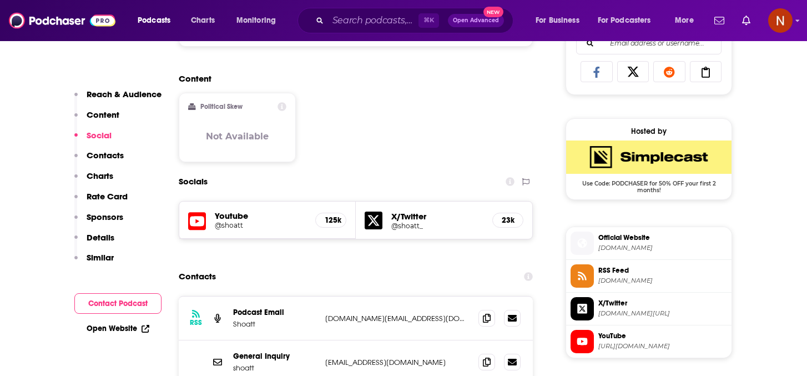
scroll to position [764, 0]
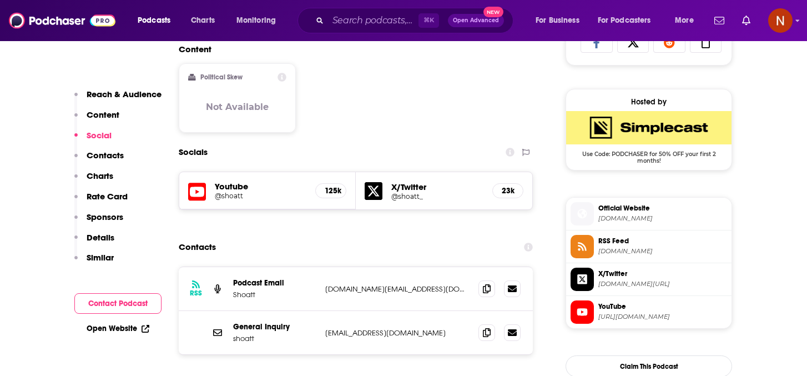
click at [329, 186] on h5 "125k" at bounding box center [331, 190] width 12 height 9
drag, startPoint x: 338, startPoint y: 178, endPoint x: 258, endPoint y: 175, distance: 80.5
click at [258, 176] on div "Youtube @shoatt 125k" at bounding box center [267, 190] width 177 height 37
click at [231, 181] on h5 "Youtube" at bounding box center [261, 186] width 92 height 11
click at [217, 189] on div "Youtube @shoatt 125k" at bounding box center [267, 190] width 177 height 37
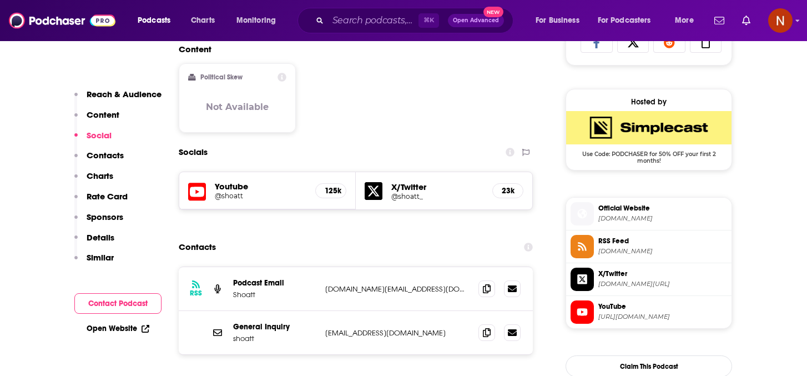
click at [207, 187] on div "Youtube @shoatt 125k" at bounding box center [267, 190] width 177 height 37
click at [200, 182] on icon at bounding box center [197, 192] width 18 height 21
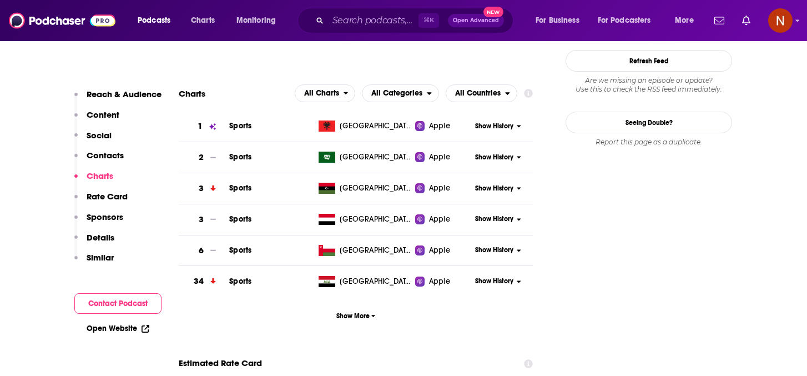
scroll to position [1132, 0]
click at [359, 311] on span "Show More" at bounding box center [355, 315] width 39 height 8
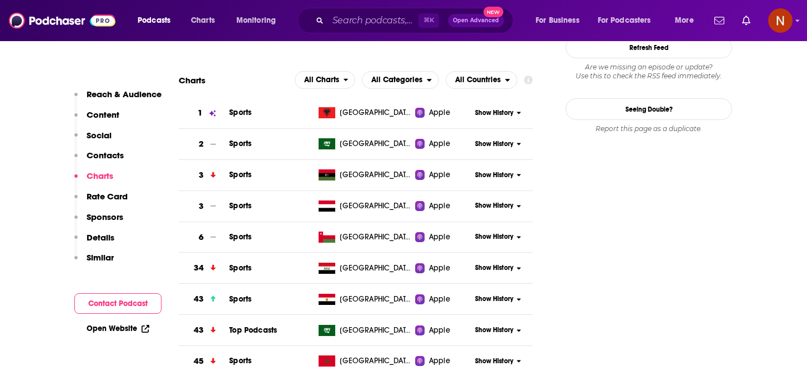
scroll to position [1146, 0]
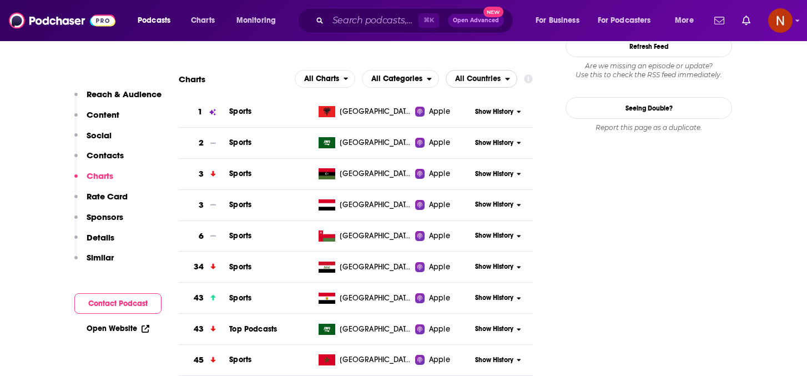
click at [466, 75] on span "All Countries" at bounding box center [478, 79] width 46 height 8
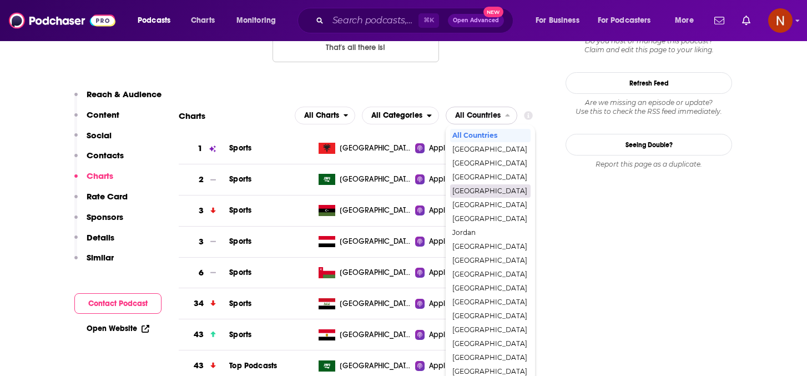
scroll to position [1108, 0]
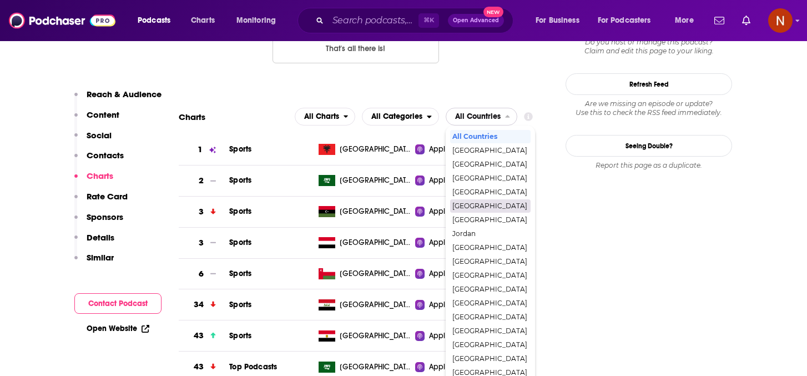
click at [478, 203] on span "Egypt" at bounding box center [489, 206] width 75 height 7
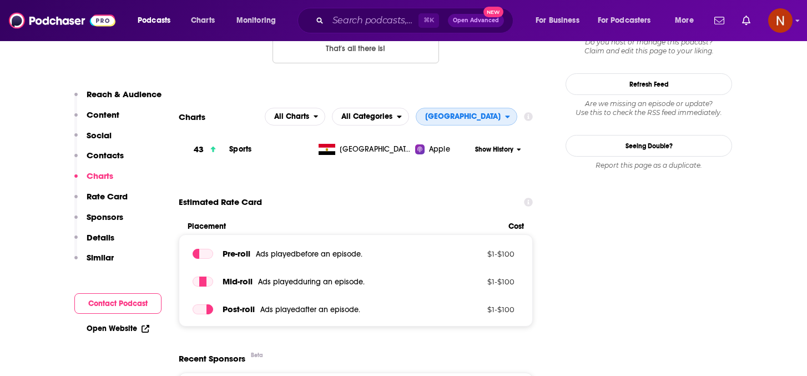
click at [496, 113] on span "Egypt" at bounding box center [462, 117] width 75 height 8
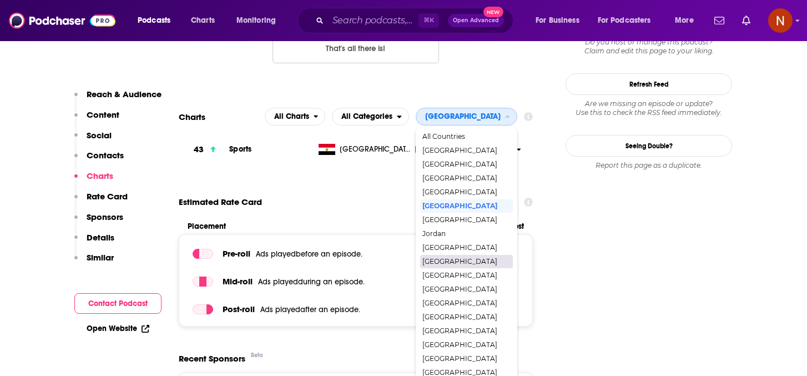
click at [501, 258] on span "[GEOGRAPHIC_DATA]" at bounding box center [465, 261] width 87 height 7
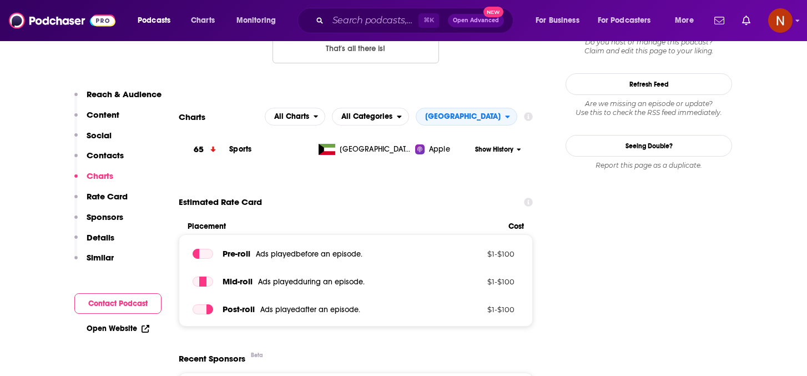
click at [500, 145] on span "Show History" at bounding box center [494, 149] width 38 height 9
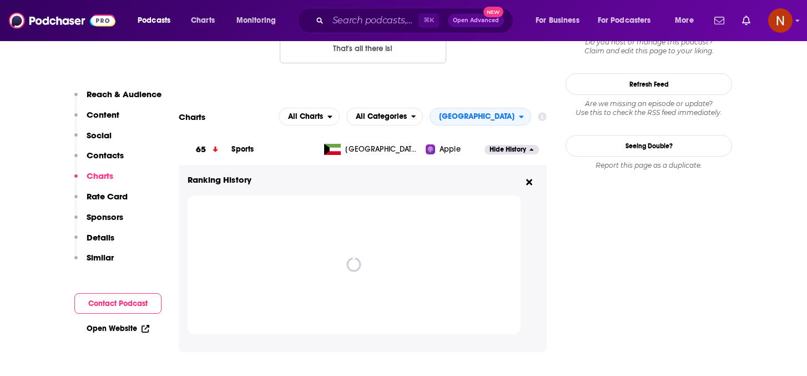
click at [500, 145] on span "Hide History" at bounding box center [508, 149] width 37 height 9
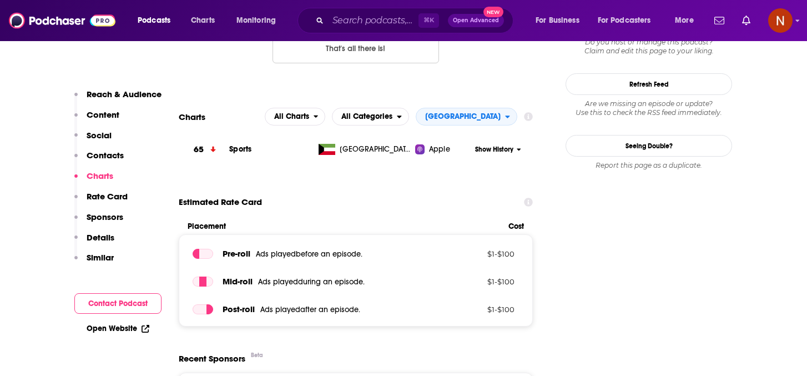
drag, startPoint x: 532, startPoint y: 98, endPoint x: 523, endPoint y: 98, distance: 8.3
click at [532, 108] on div "All Charts All Categories Kuwait" at bounding box center [395, 117] width 275 height 18
click at [507, 108] on button "[GEOGRAPHIC_DATA]" at bounding box center [467, 117] width 102 height 18
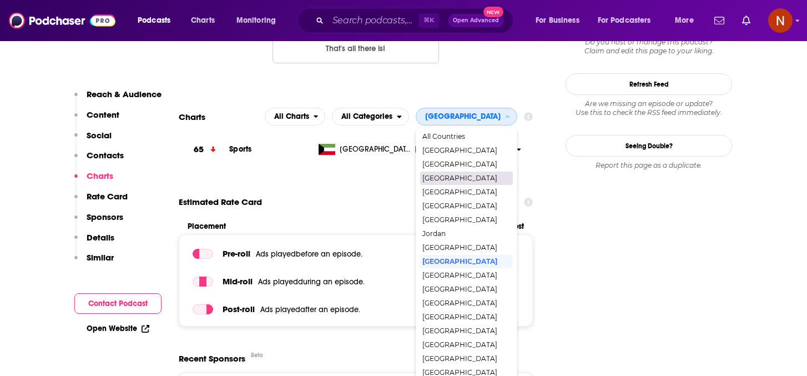
click at [505, 175] on span "[GEOGRAPHIC_DATA]" at bounding box center [465, 178] width 87 height 7
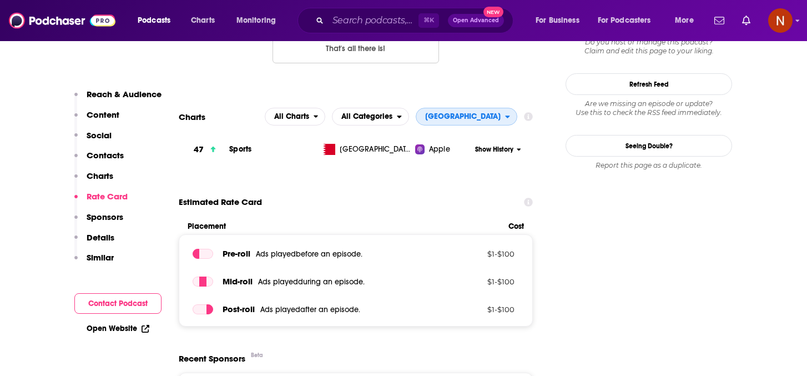
click at [488, 113] on span "[GEOGRAPHIC_DATA]" at bounding box center [462, 117] width 75 height 8
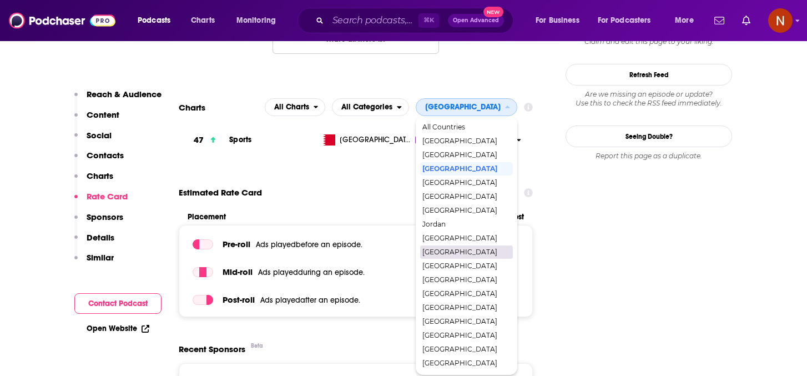
scroll to position [1122, 0]
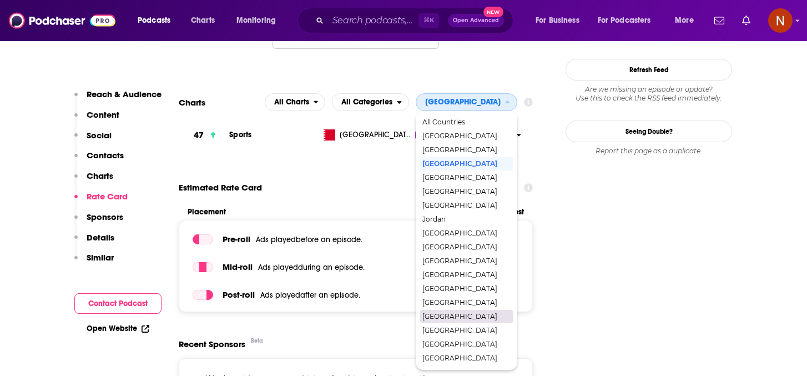
click at [485, 313] on span "Qatar" at bounding box center [465, 316] width 87 height 7
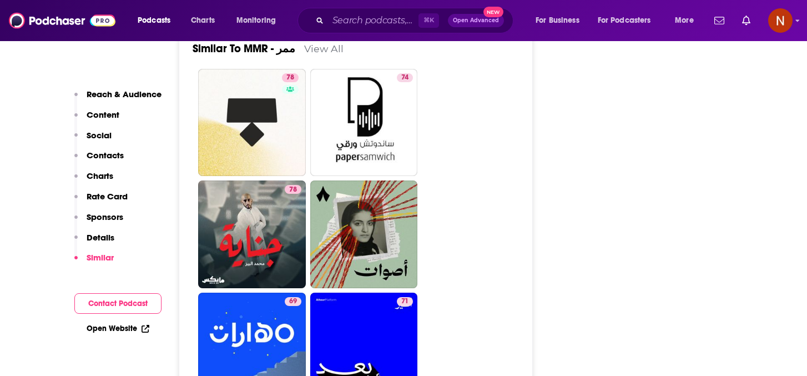
scroll to position [1645, 0]
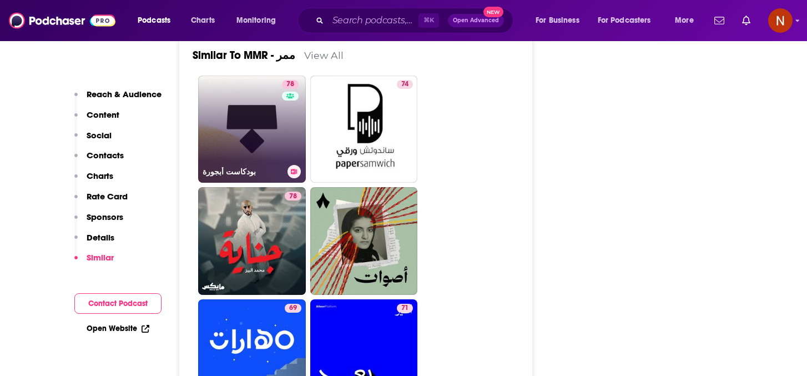
click at [247, 136] on link "78 بودكاست أبجورة" at bounding box center [252, 129] width 108 height 108
type input "[URL][DOMAIN_NAME]"
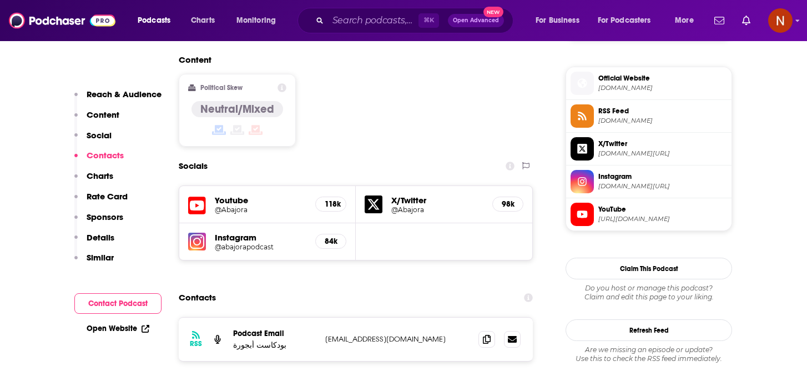
scroll to position [872, 0]
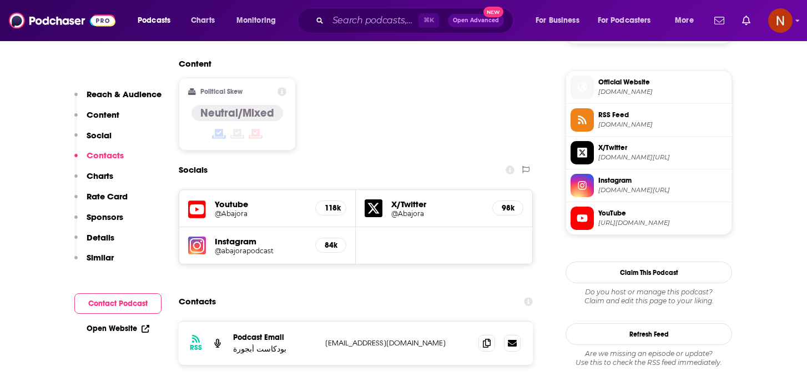
click at [233, 199] on h5 "Youtube" at bounding box center [261, 204] width 92 height 11
click at [234, 209] on h5 "@Abajora" at bounding box center [261, 213] width 92 height 8
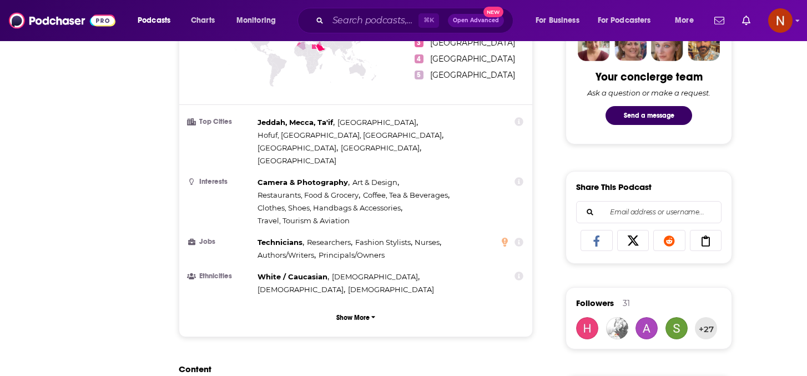
scroll to position [0, 0]
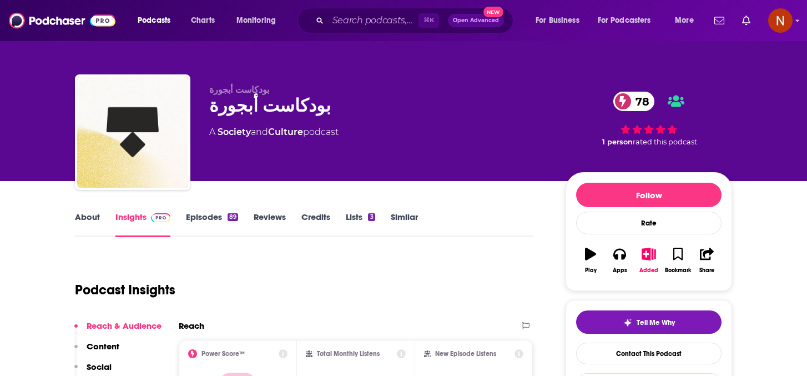
click at [80, 224] on link "About" at bounding box center [87, 224] width 25 height 26
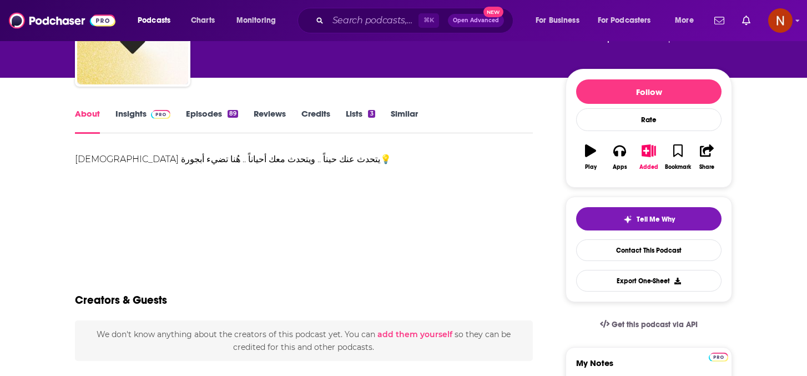
scroll to position [119, 0]
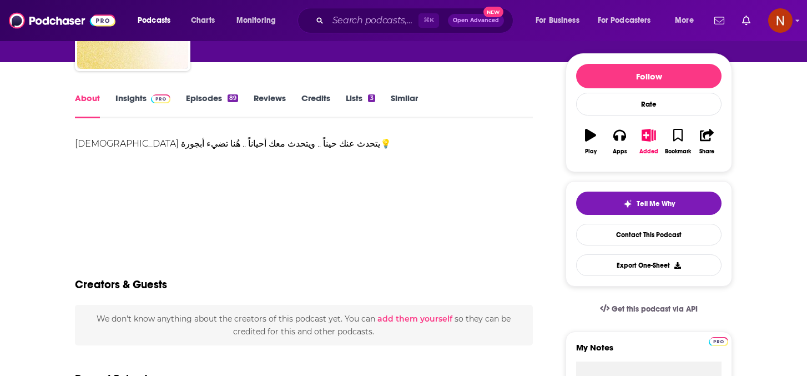
click at [221, 143] on div "بودكاست يتحدث عنك حيناً .. ويتحدث معك أحياناً .. هُنا تضيء أبجورة💡" at bounding box center [304, 144] width 458 height 16
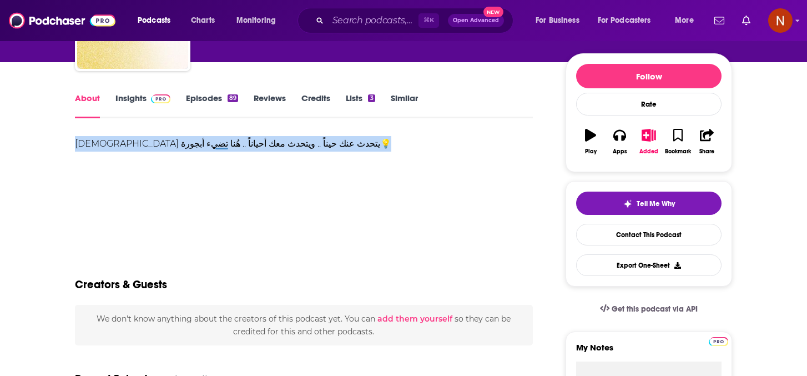
click at [221, 143] on div "بودكاست يتحدث عنك حيناً .. ويتحدث معك أحياناً .. هُنا تضيء أبجورة💡" at bounding box center [304, 144] width 458 height 16
copy div "بودكاست يتحدث عنك حيناً .. ويتحدث معك أحياناً .. هُنا تضيء أبجورة💡"
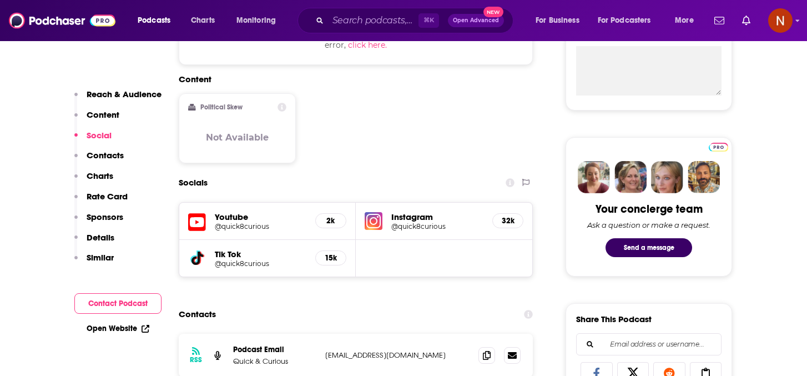
scroll to position [437, 0]
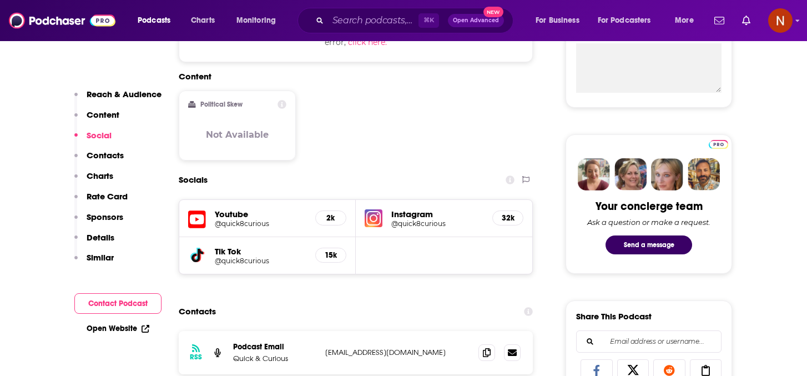
click at [332, 217] on h5 "2k" at bounding box center [331, 217] width 12 height 9
click at [242, 221] on h5 "@quick8curious" at bounding box center [261, 223] width 92 height 8
